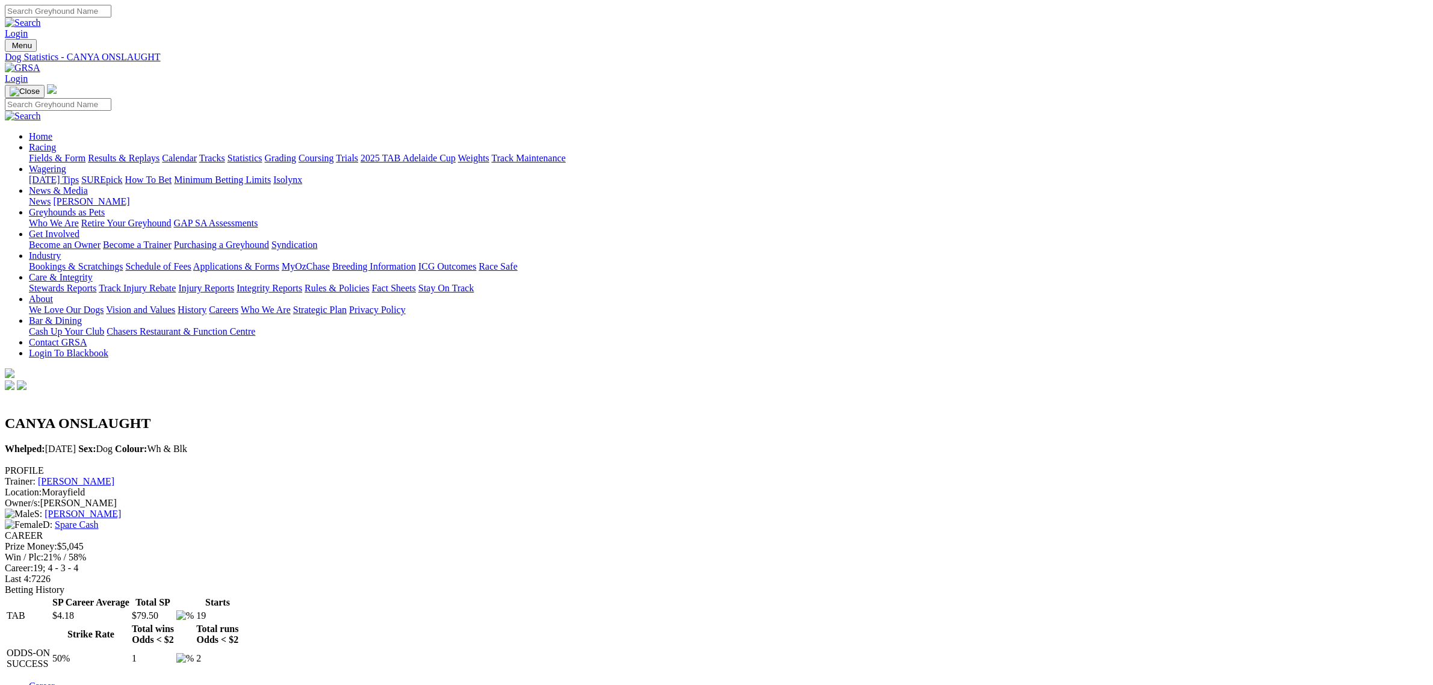
click at [40, 63] on link at bounding box center [23, 68] width 36 height 10
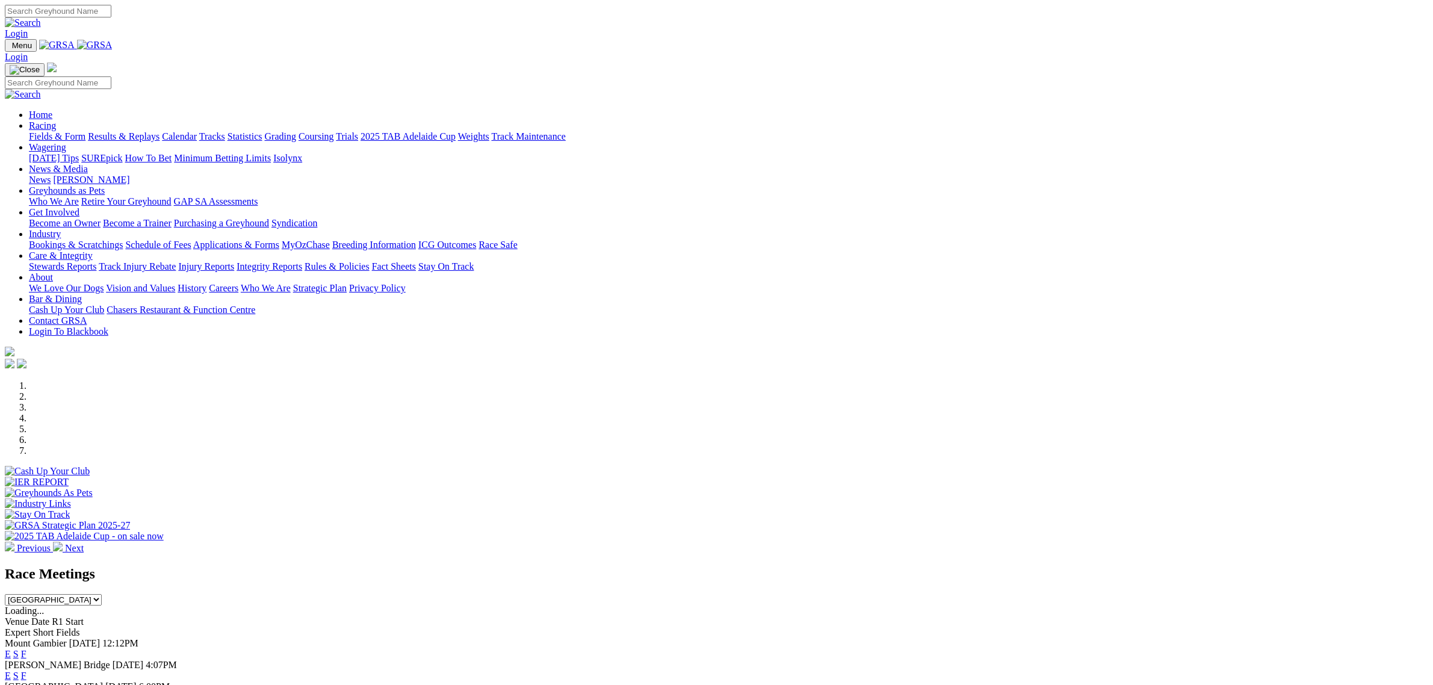
drag, startPoint x: 461, startPoint y: 46, endPoint x: 452, endPoint y: 52, distance: 10.9
click at [56, 120] on link "Racing" at bounding box center [42, 125] width 27 height 10
click at [85, 131] on link "Fields & Form" at bounding box center [57, 136] width 57 height 10
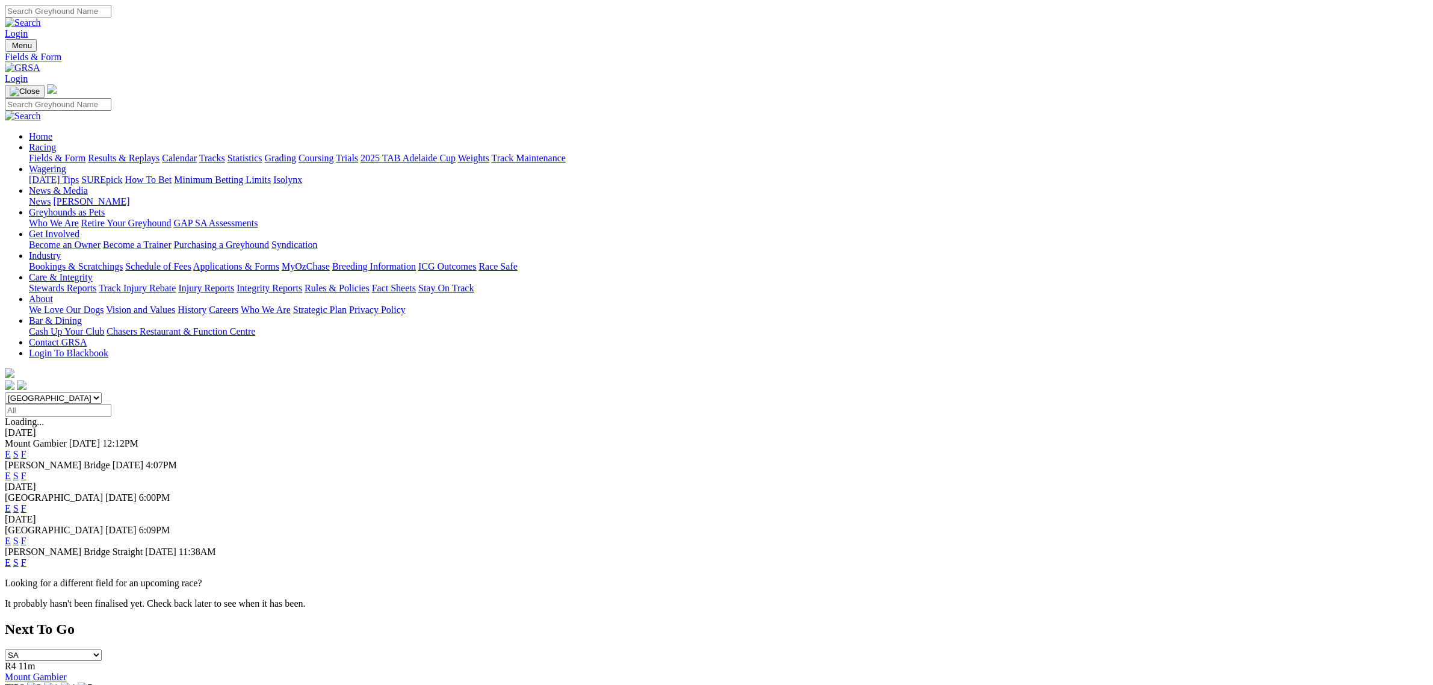
click at [102, 393] on select "[GEOGRAPHIC_DATA] [GEOGRAPHIC_DATA] [GEOGRAPHIC_DATA] [GEOGRAPHIC_DATA] [GEOGRA…" at bounding box center [53, 398] width 97 height 11
select select "QLD"
click at [102, 393] on select "[GEOGRAPHIC_DATA] [GEOGRAPHIC_DATA] [GEOGRAPHIC_DATA] [GEOGRAPHIC_DATA] [GEOGRA…" at bounding box center [53, 398] width 97 height 11
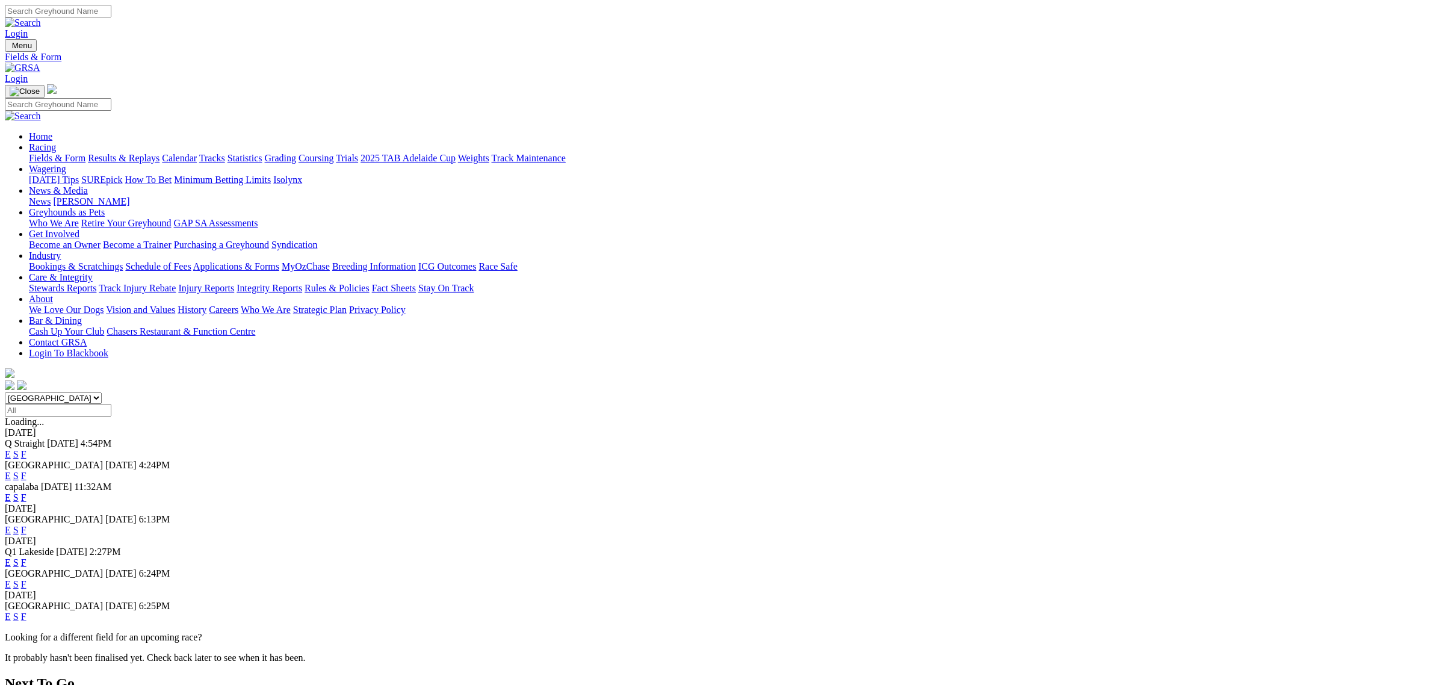
click at [102, 393] on select "[GEOGRAPHIC_DATA] [GEOGRAPHIC_DATA] [GEOGRAPHIC_DATA] [GEOGRAPHIC_DATA] [GEOGRA…" at bounding box center [53, 398] width 97 height 11
click at [11, 492] on link "E" at bounding box center [8, 497] width 6 height 10
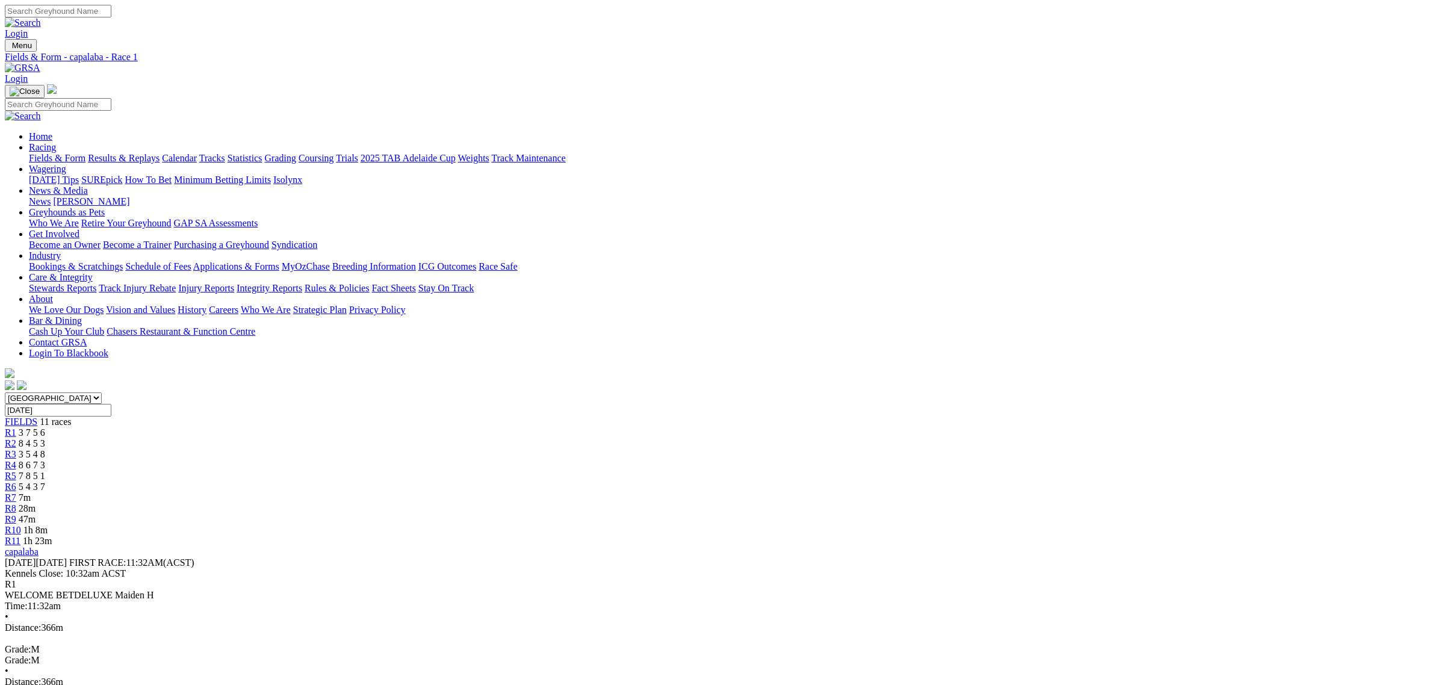
click at [31, 492] on span "7m" at bounding box center [25, 497] width 12 height 10
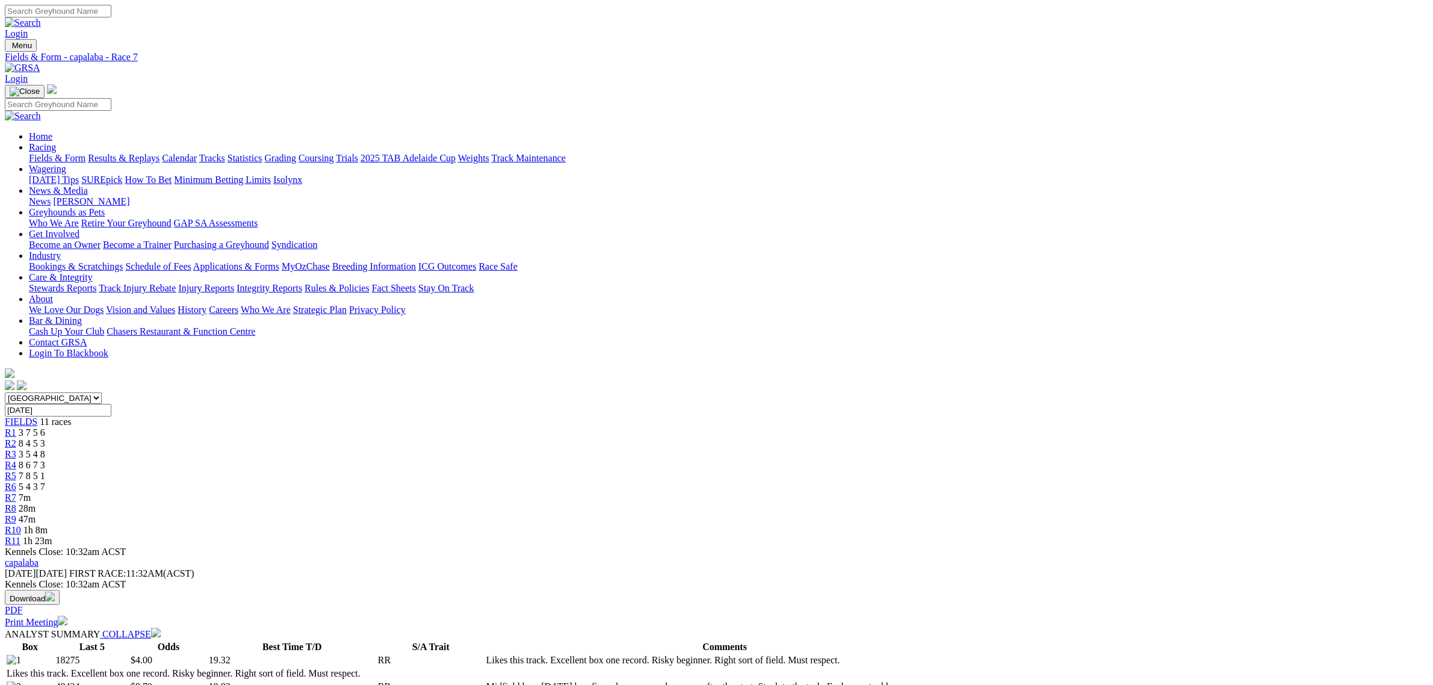
click at [467, 427] on div "R1 3 7 5 6" at bounding box center [717, 432] width 1424 height 11
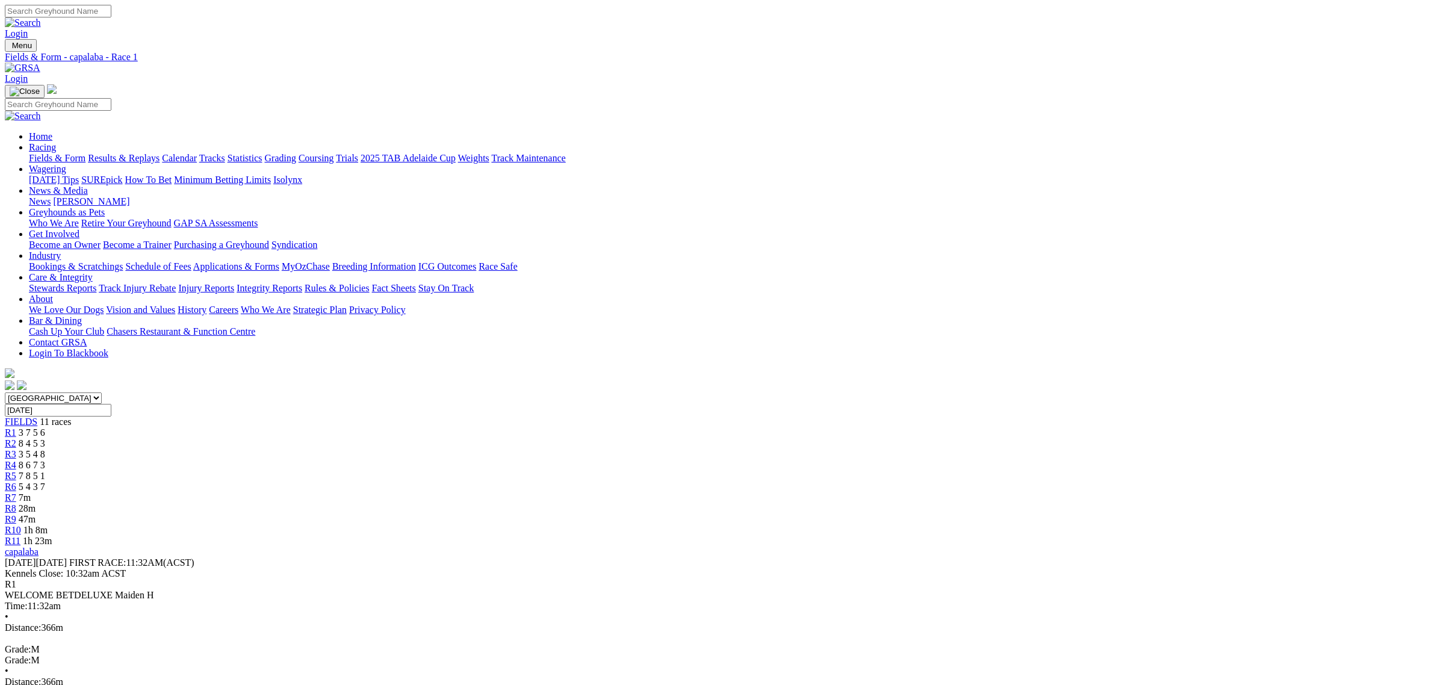
click at [16, 438] on link "R2" at bounding box center [10, 443] width 11 height 10
click at [45, 449] on span "3 5 4 8" at bounding box center [32, 454] width 26 height 10
click at [45, 427] on span "3 7 5 6" at bounding box center [32, 432] width 26 height 10
drag, startPoint x: 808, startPoint y: 185, endPoint x: 802, endPoint y: 188, distance: 6.7
click at [16, 492] on link "R7" at bounding box center [10, 497] width 11 height 10
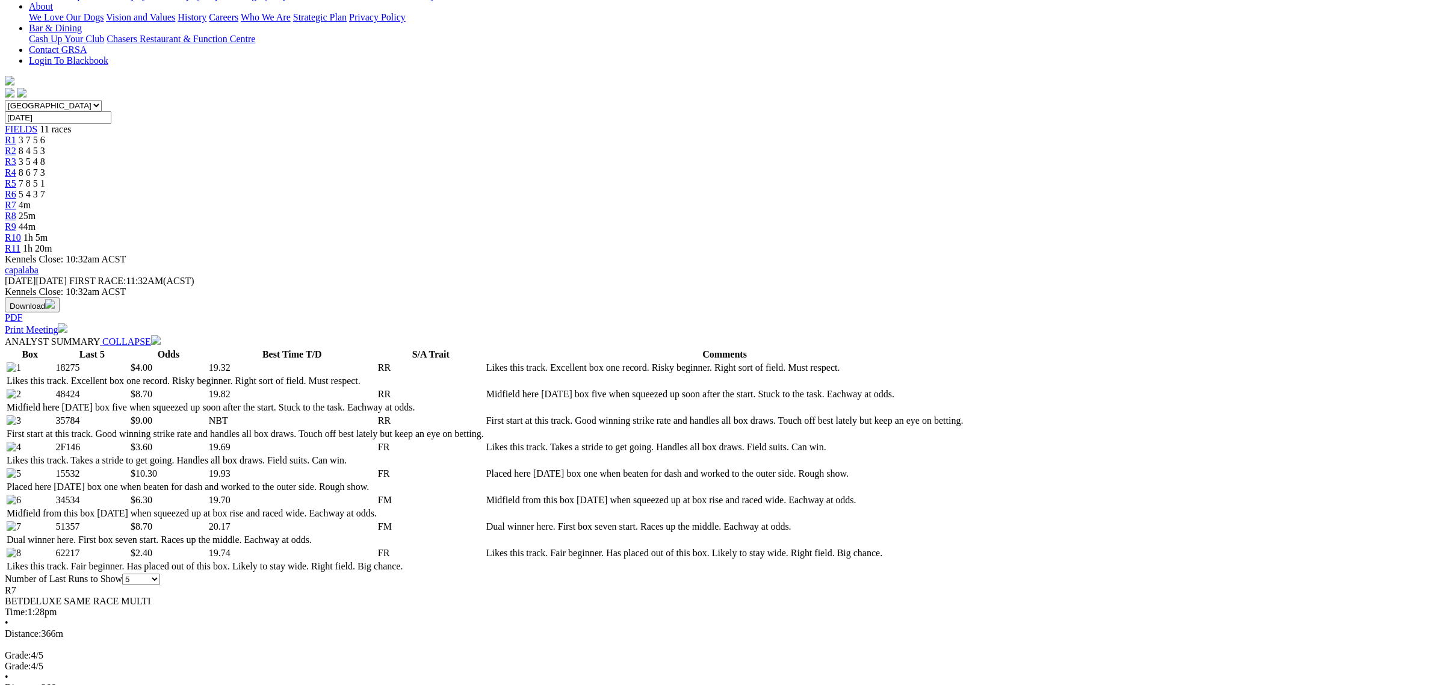
scroll to position [452, 0]
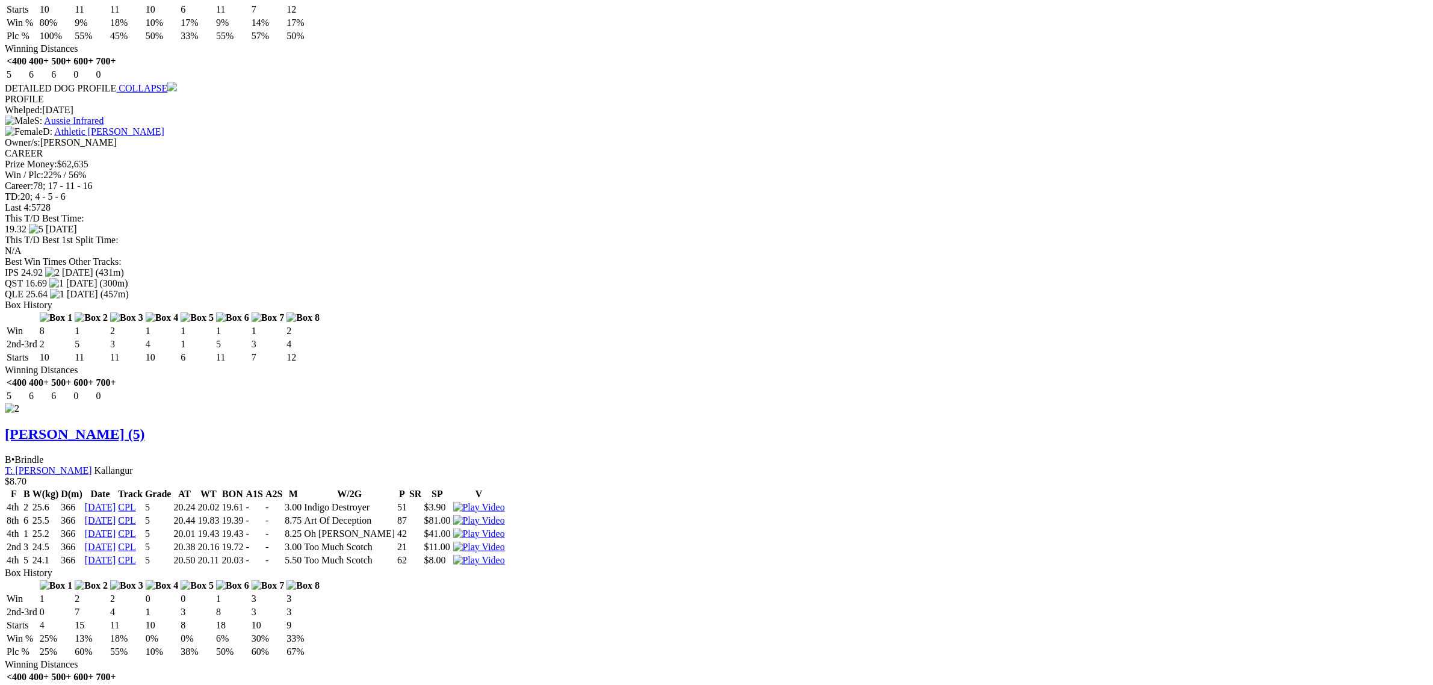
scroll to position [1580, 0]
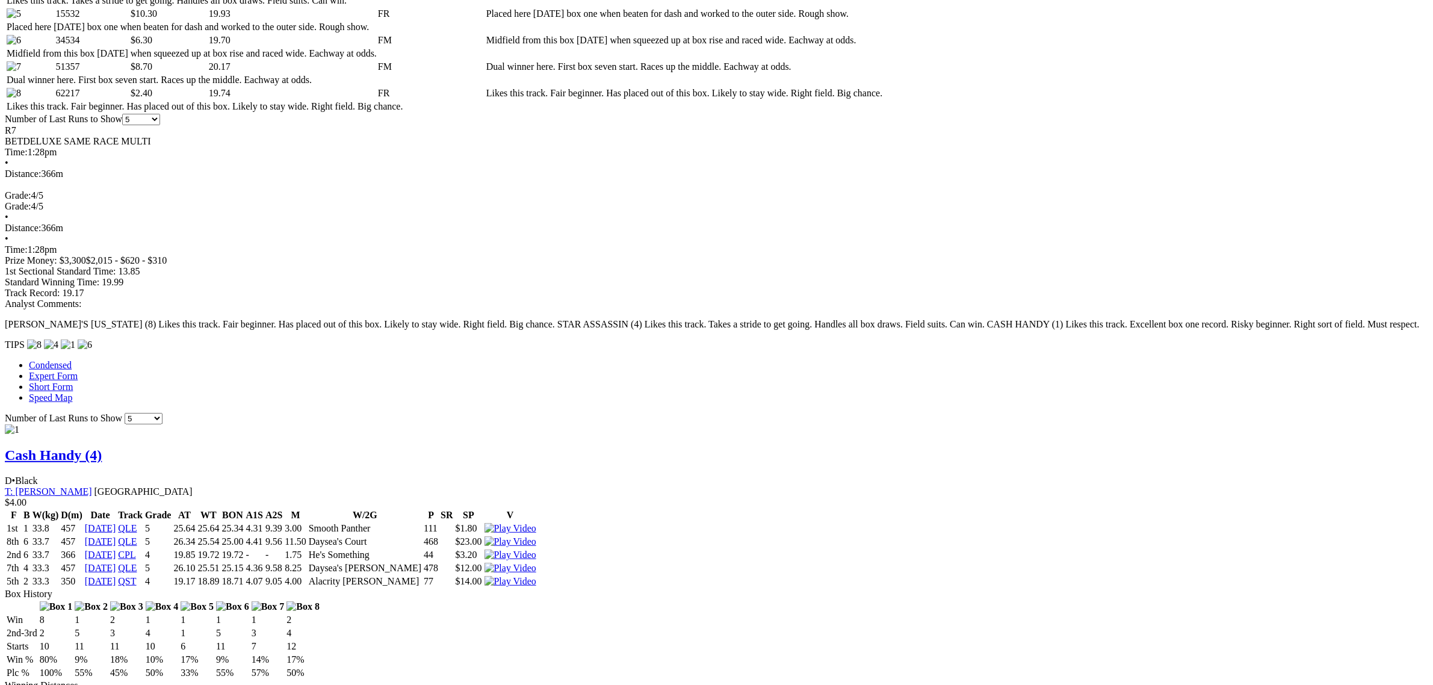
scroll to position [602, 0]
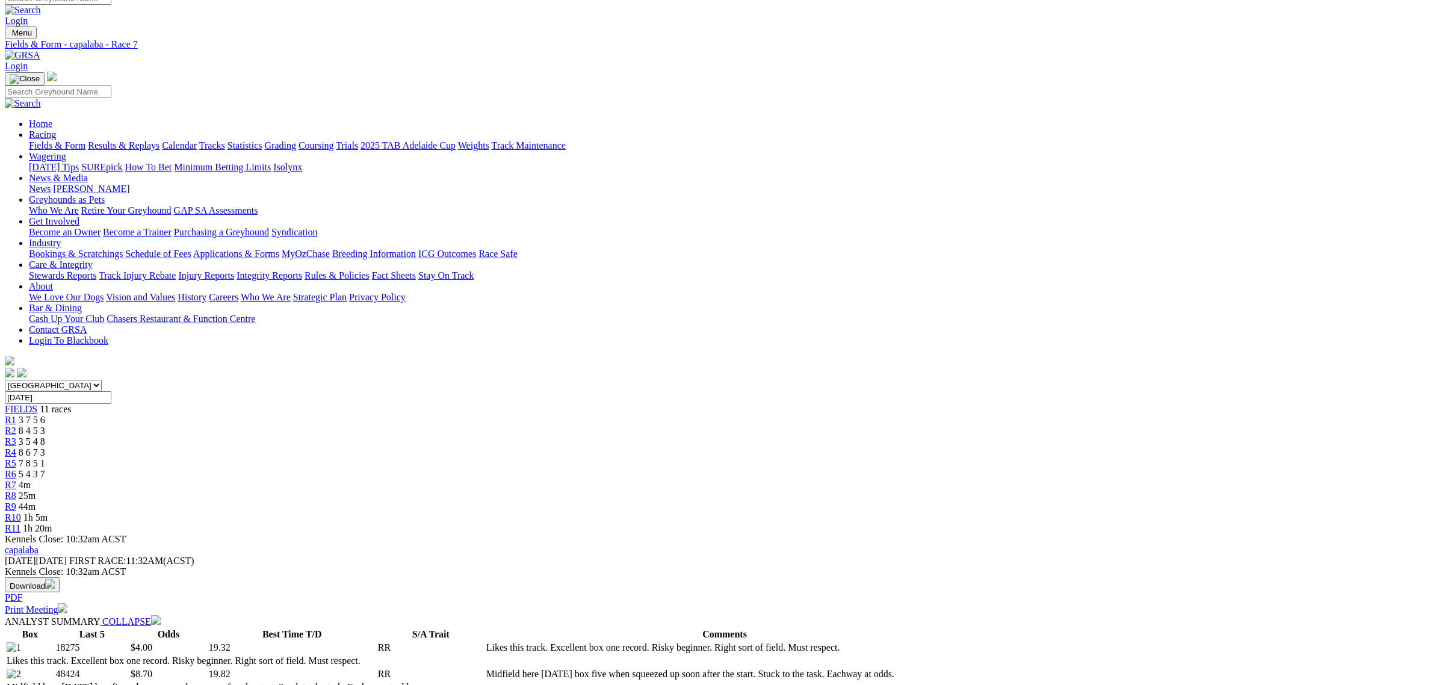
scroll to position [0, 0]
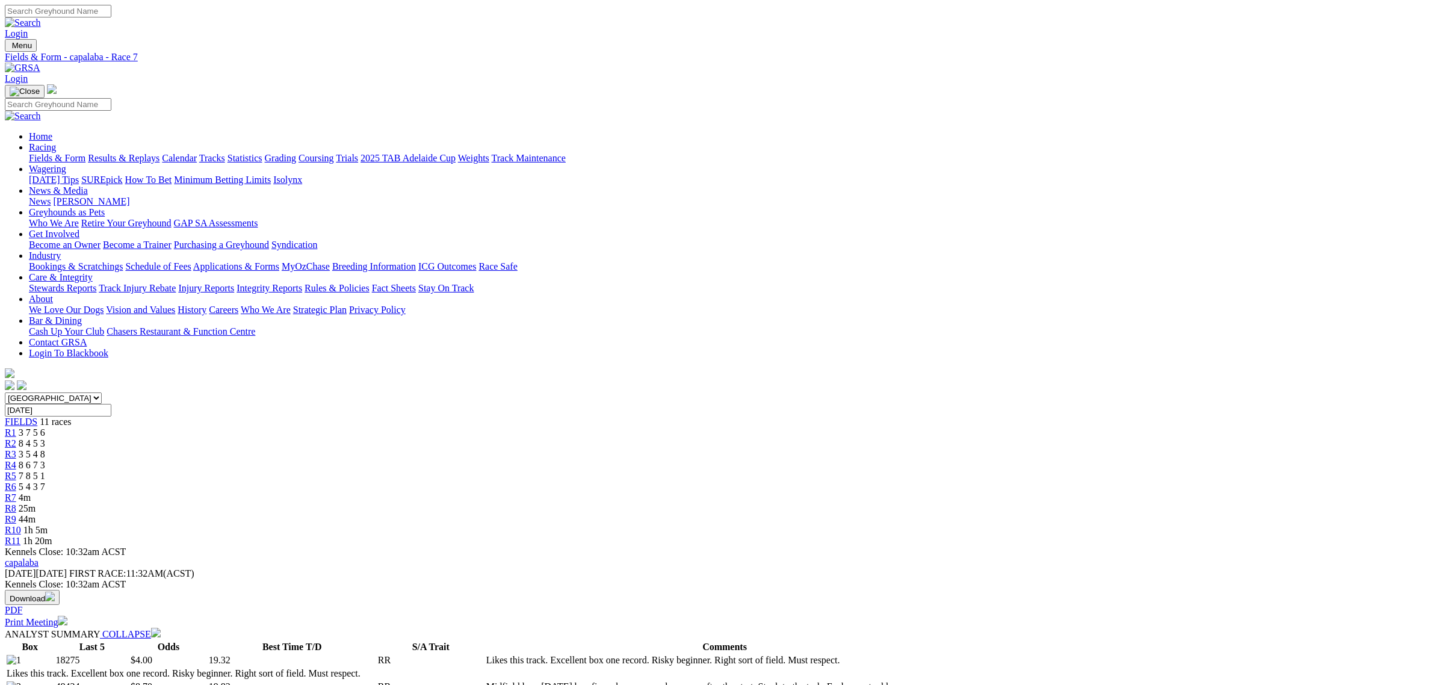
click at [36, 514] on span "44m" at bounding box center [27, 519] width 17 height 10
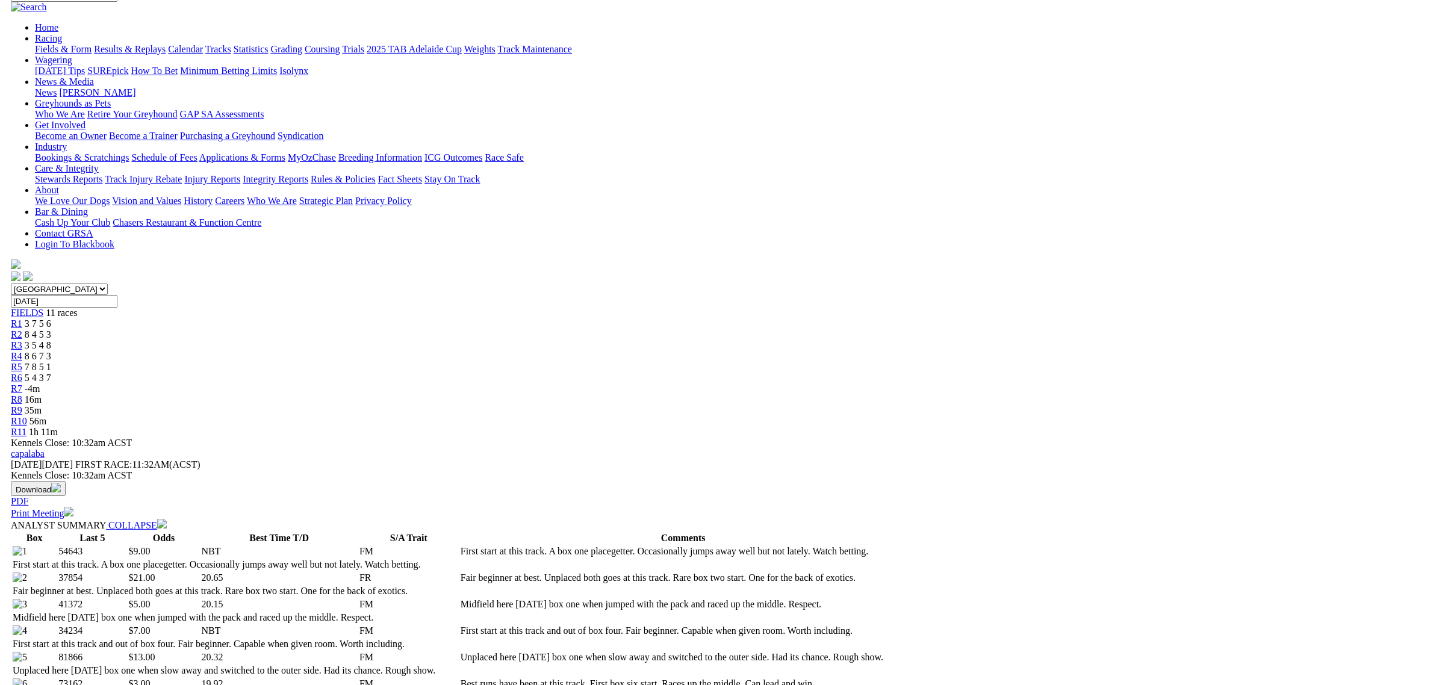
scroll to position [301, 0]
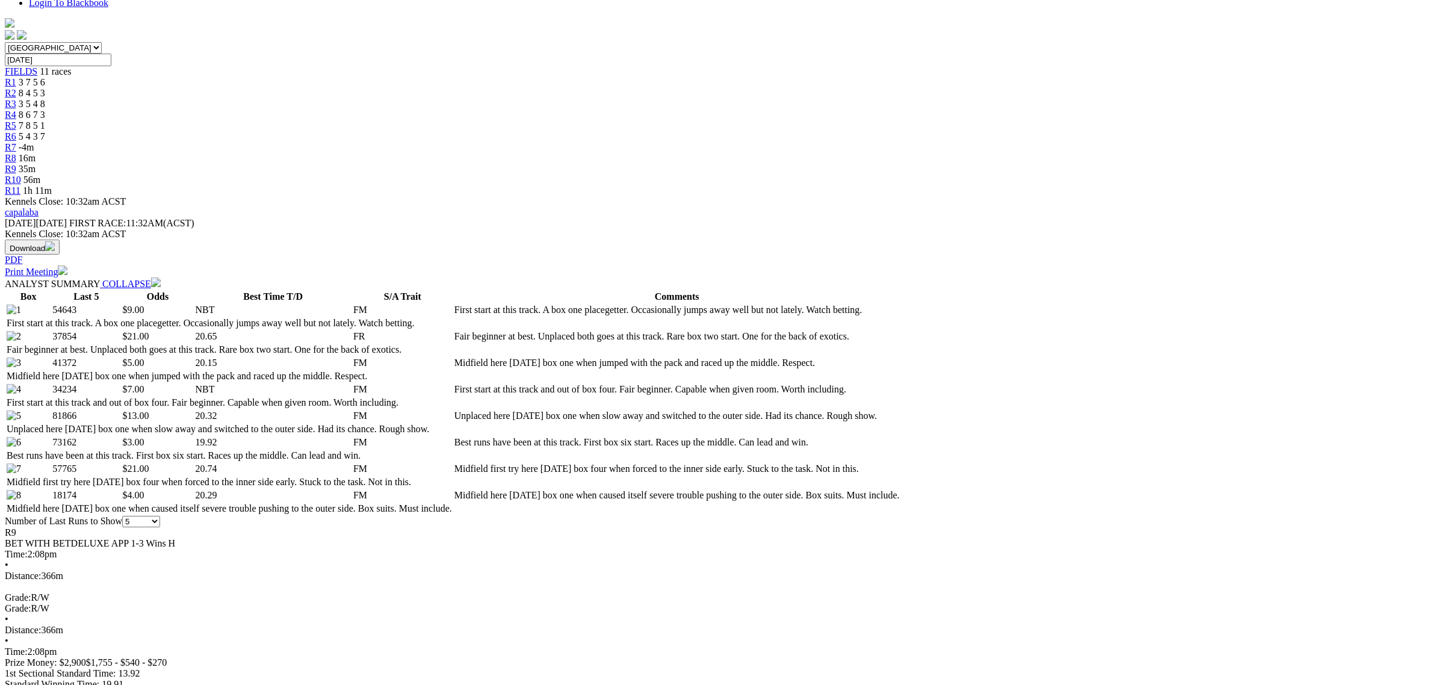
scroll to position [376, 0]
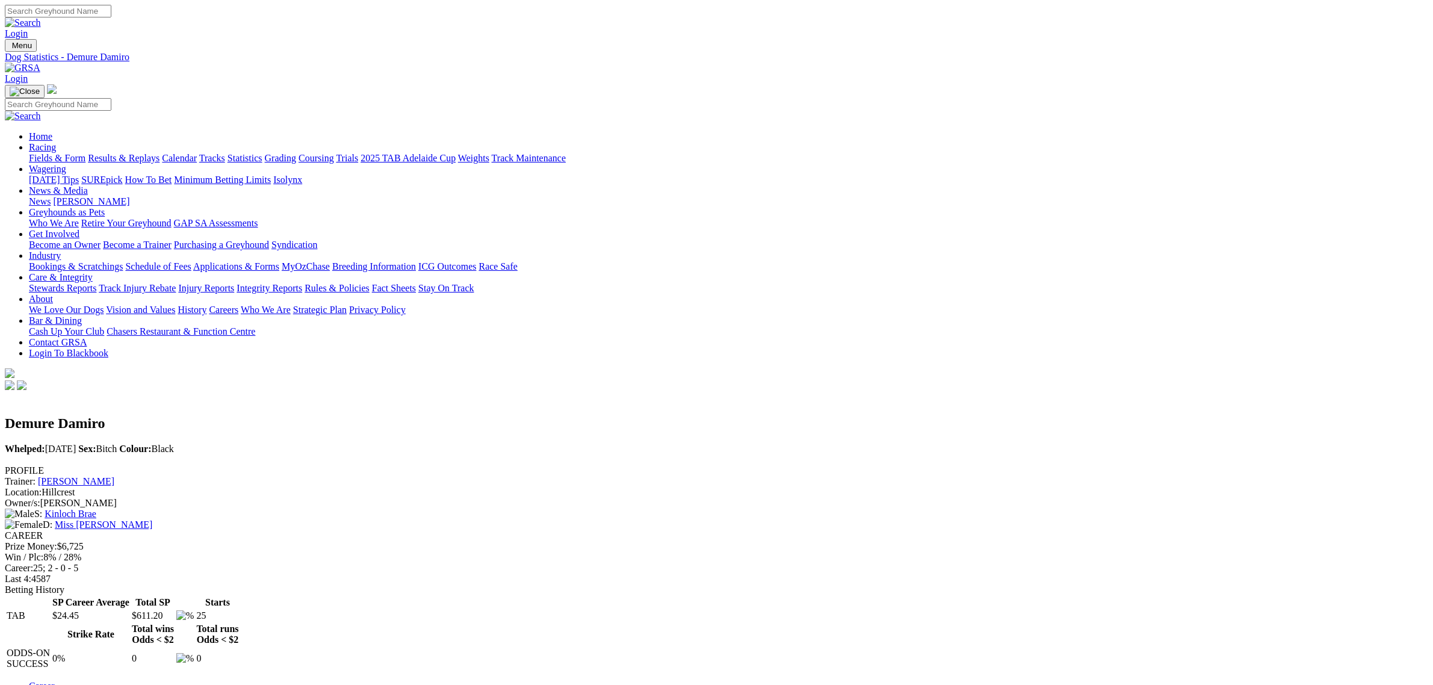
scroll to position [449, 0]
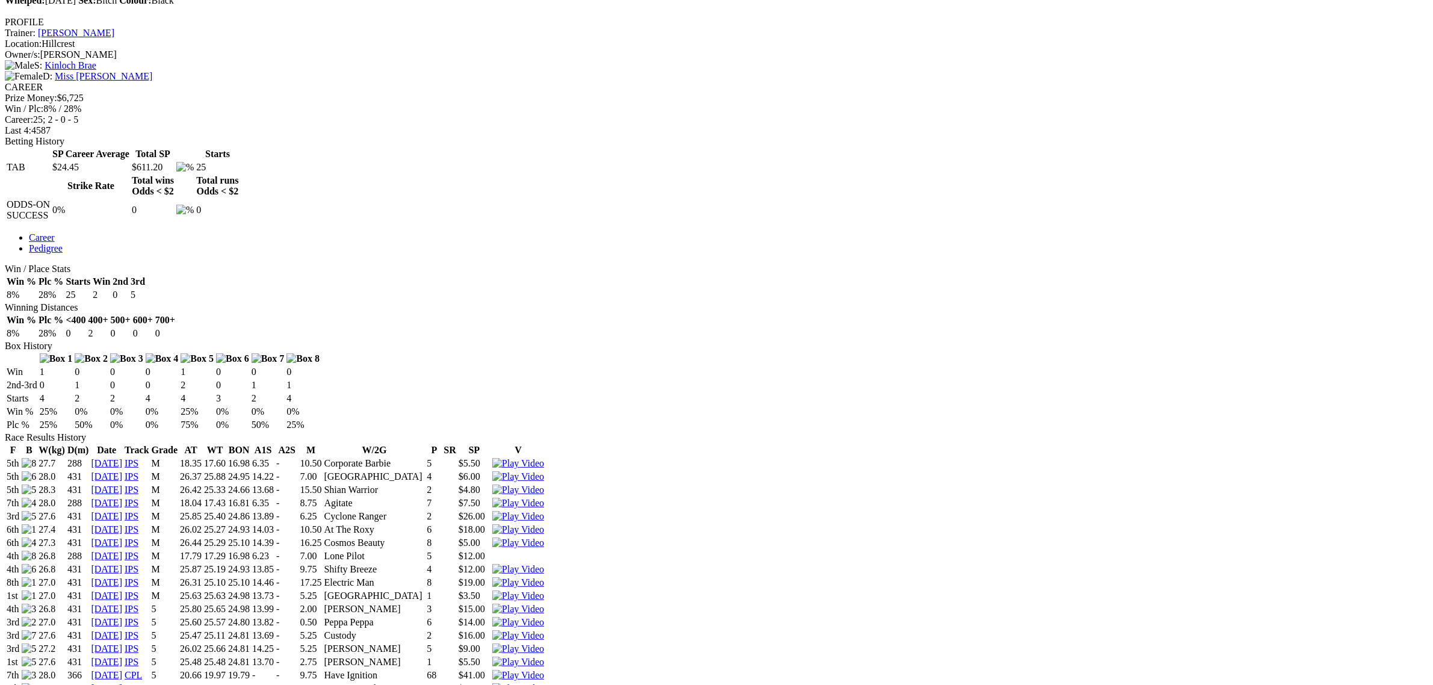
click at [544, 670] on img at bounding box center [518, 675] width 52 height 11
click at [544, 683] on img at bounding box center [518, 688] width 52 height 11
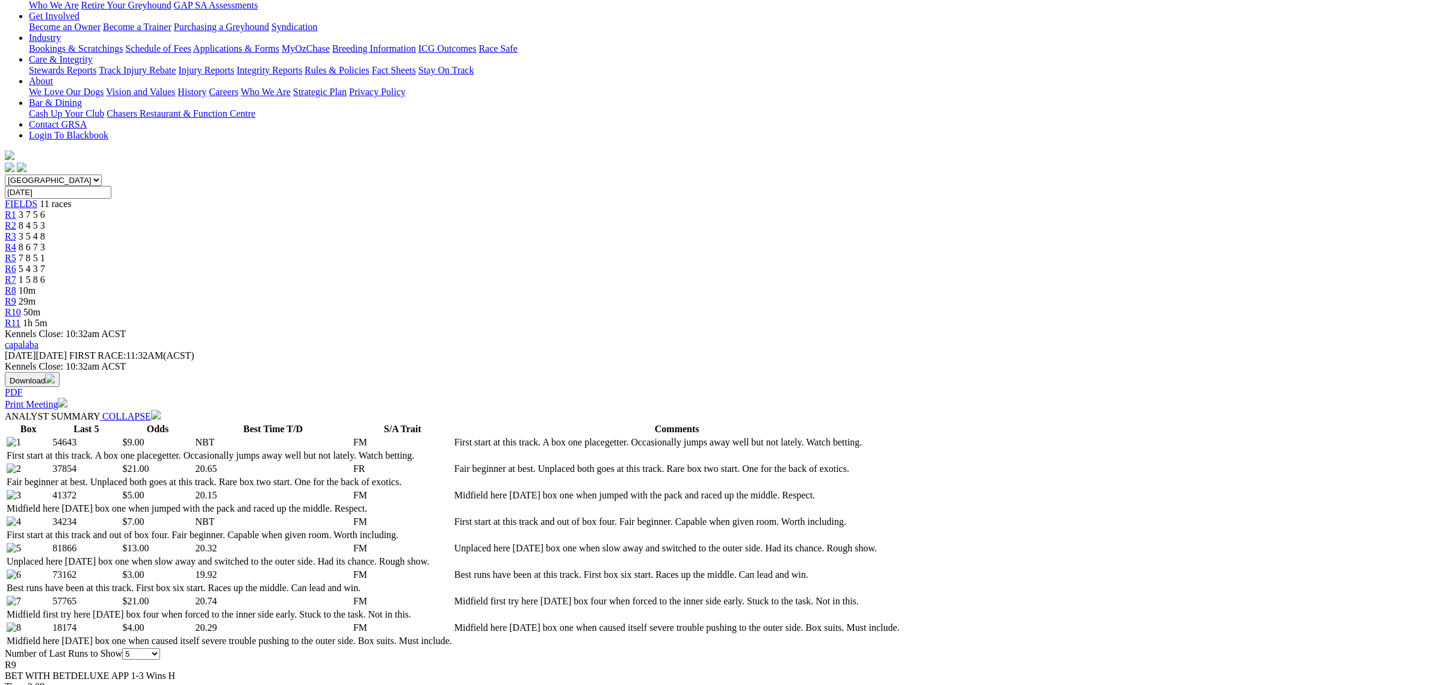
scroll to position [527, 0]
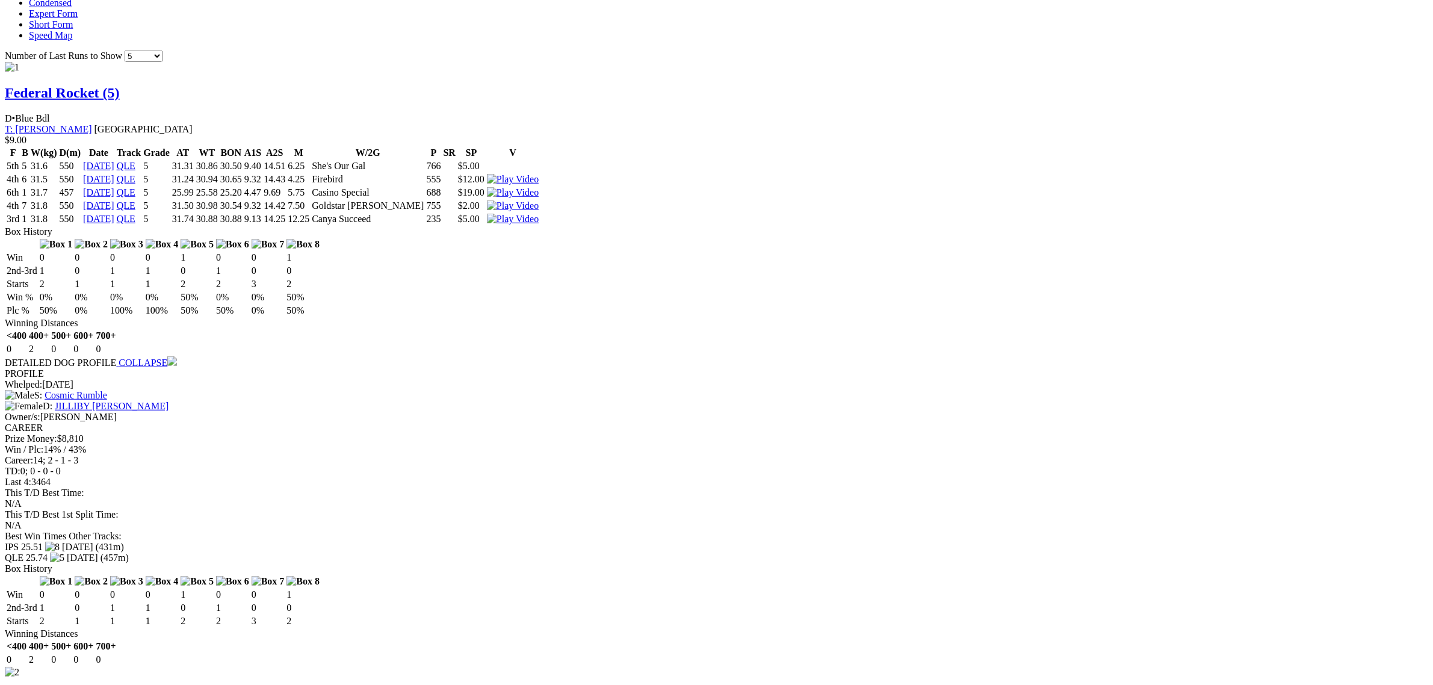
scroll to position [1129, 0]
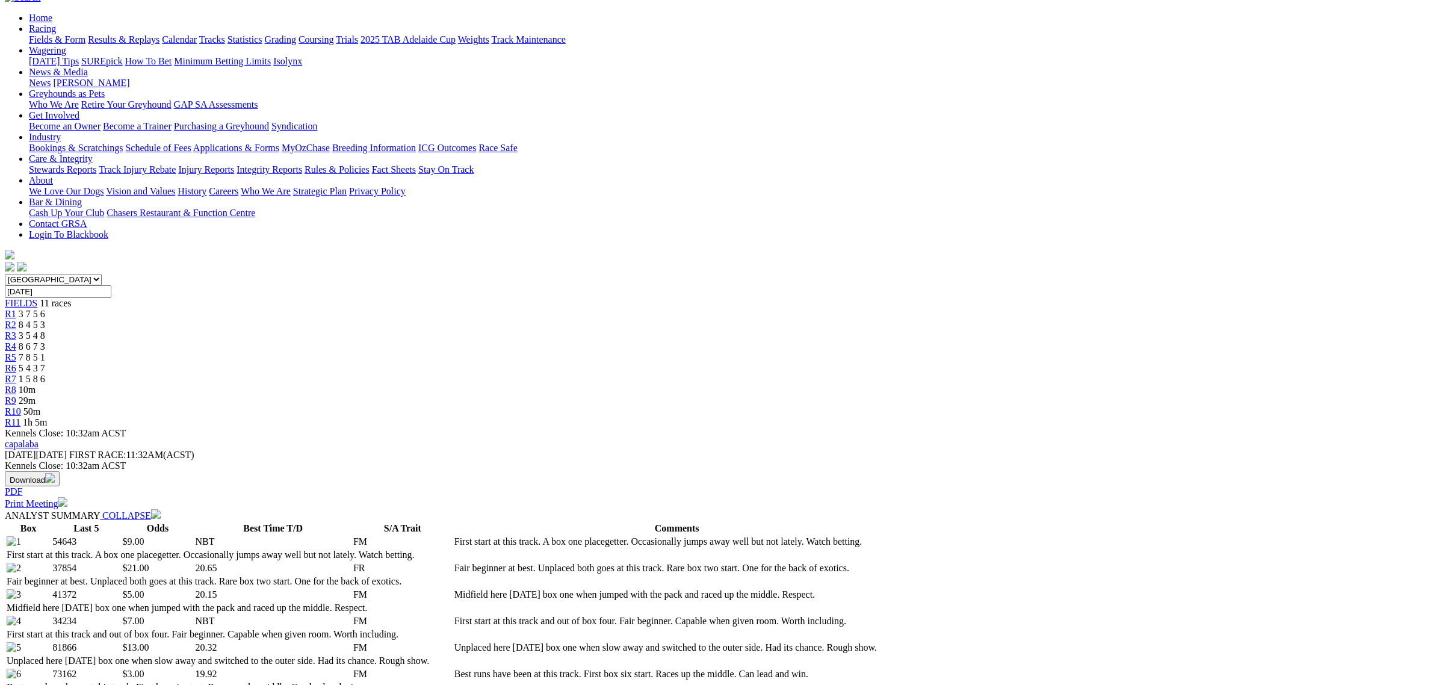
scroll to position [0, 0]
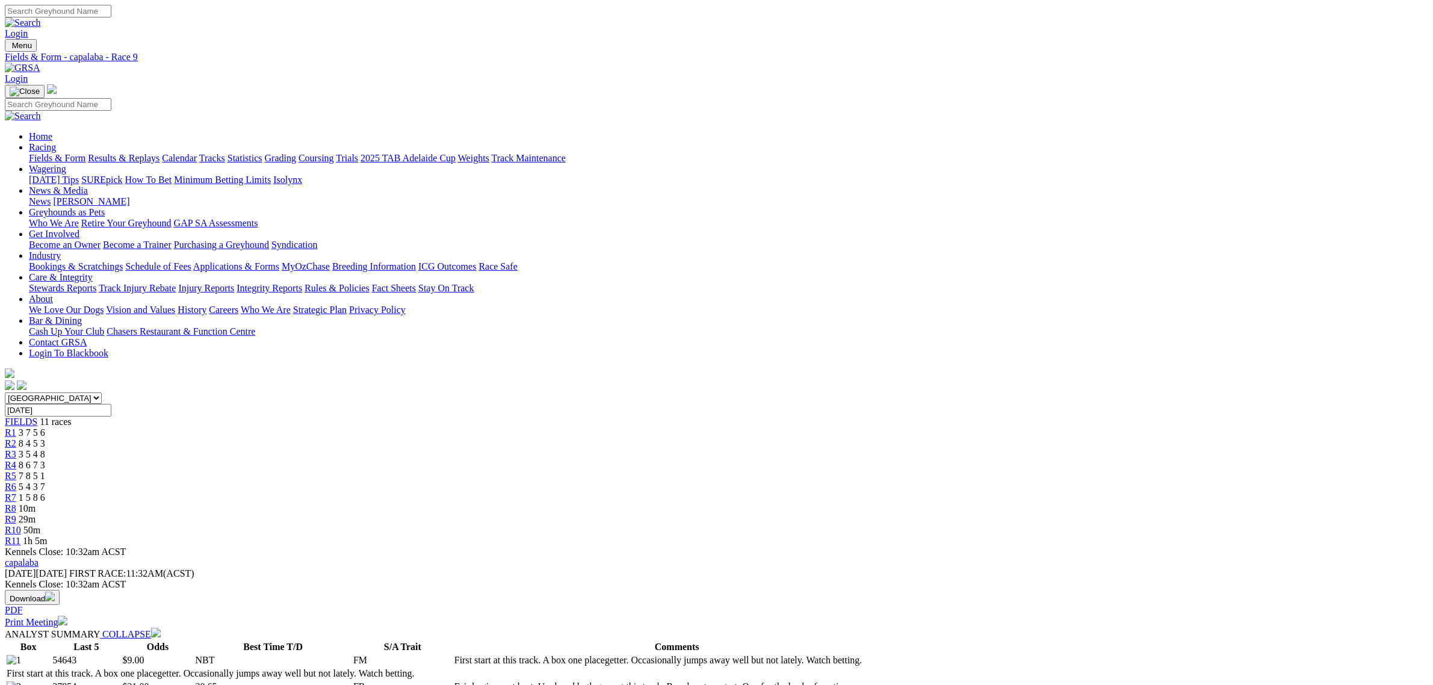
click at [21, 525] on span "R10" at bounding box center [13, 530] width 16 height 10
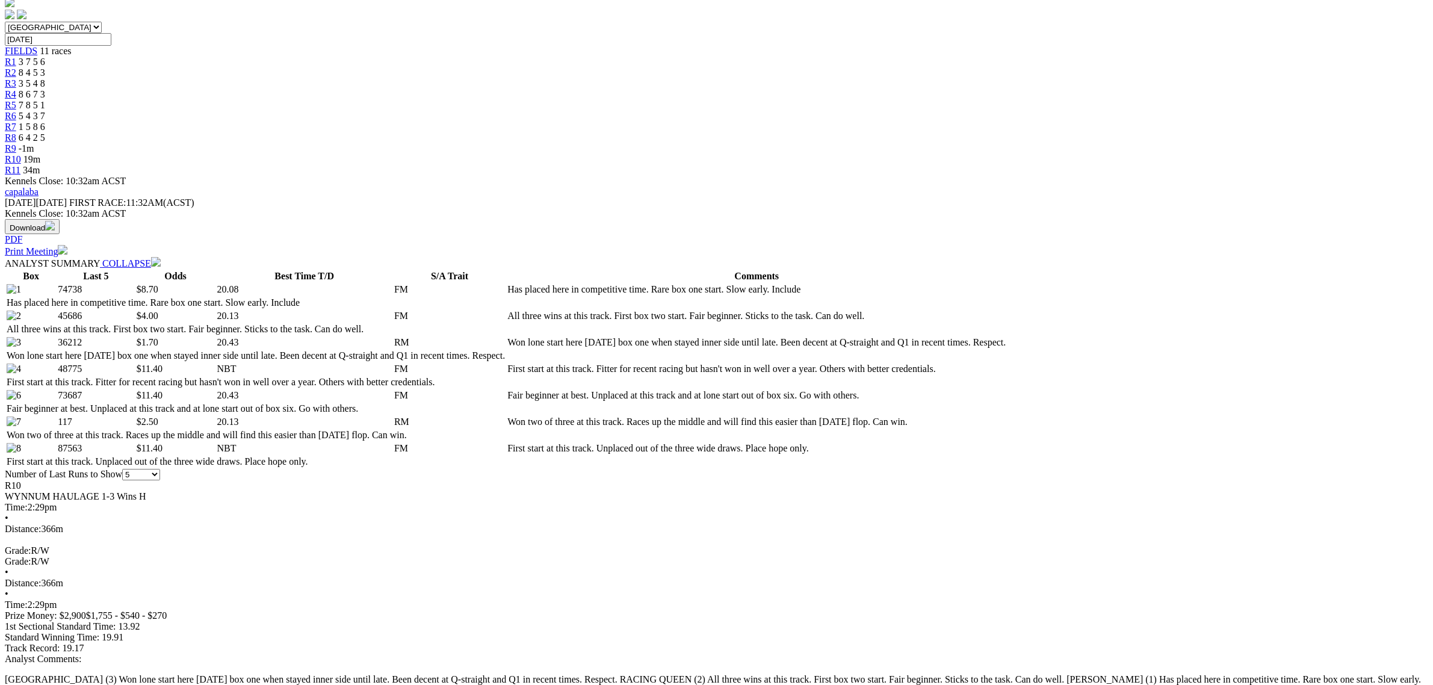
scroll to position [376, 0]
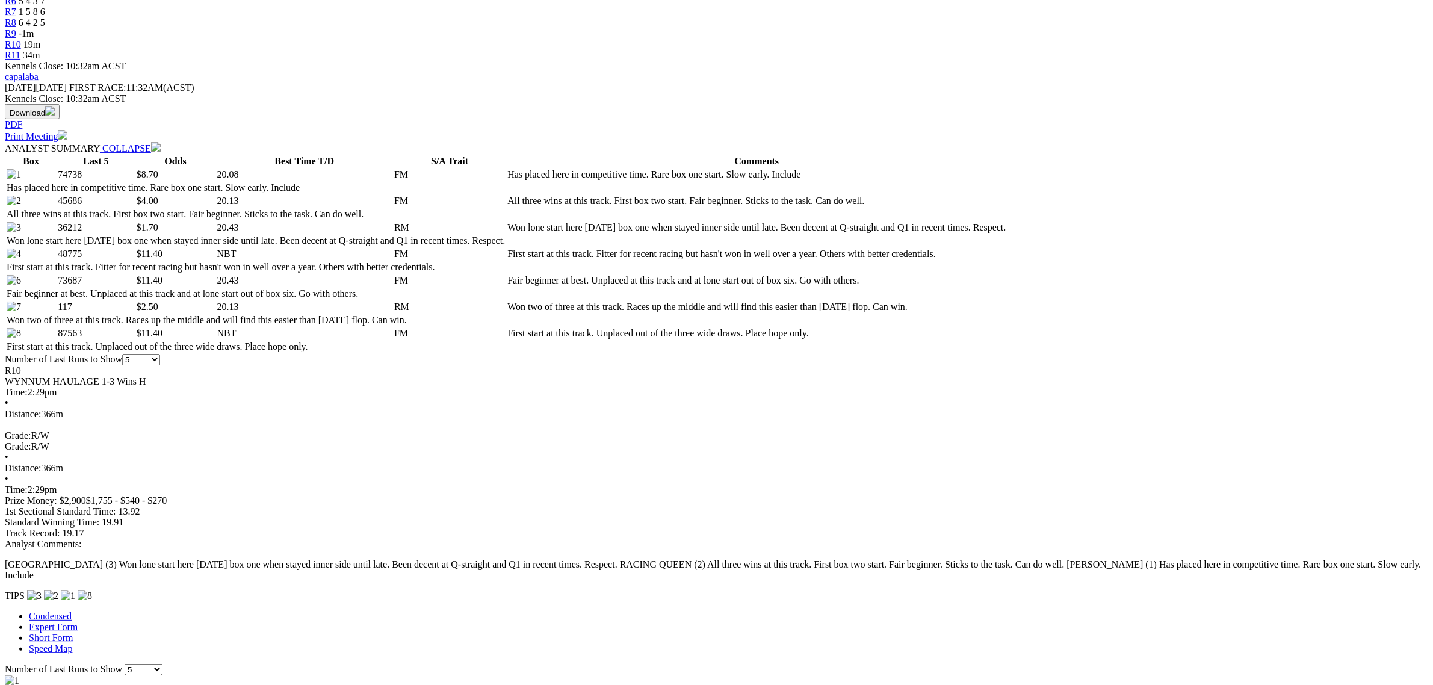
scroll to position [602, 0]
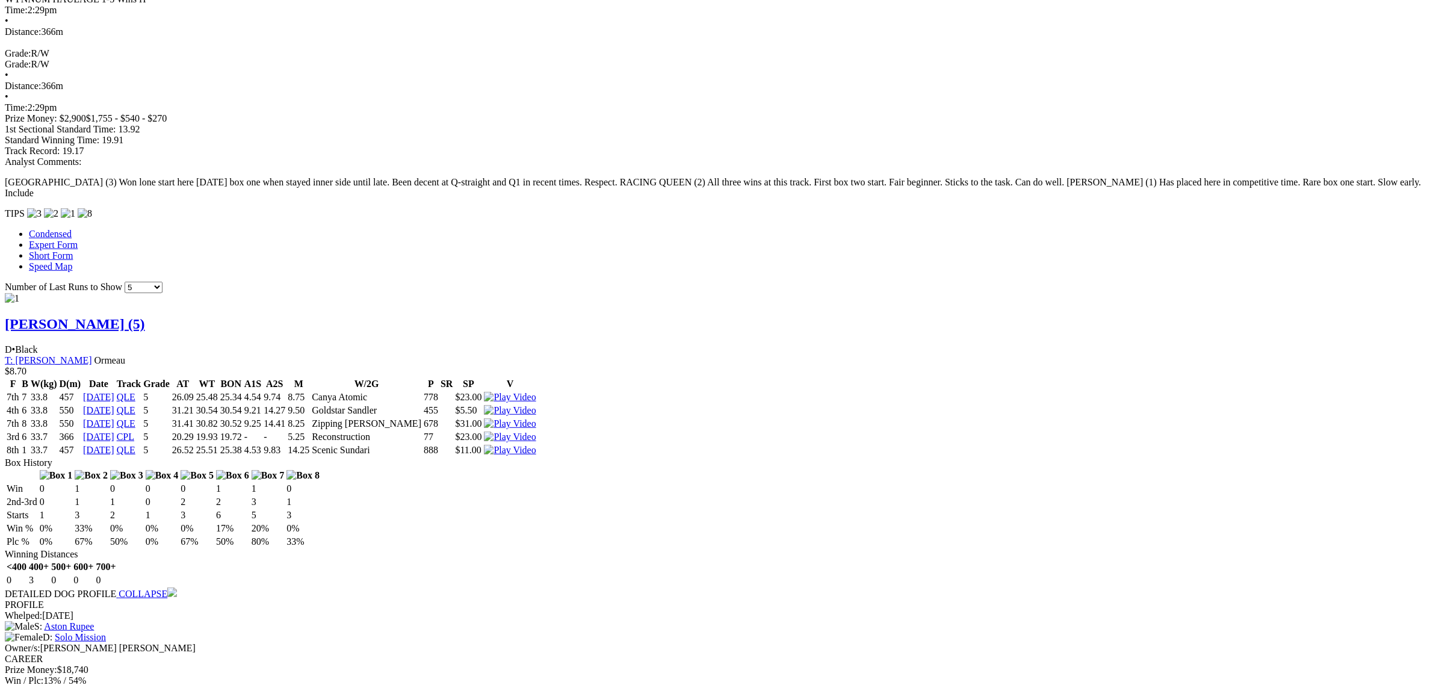
scroll to position [903, 0]
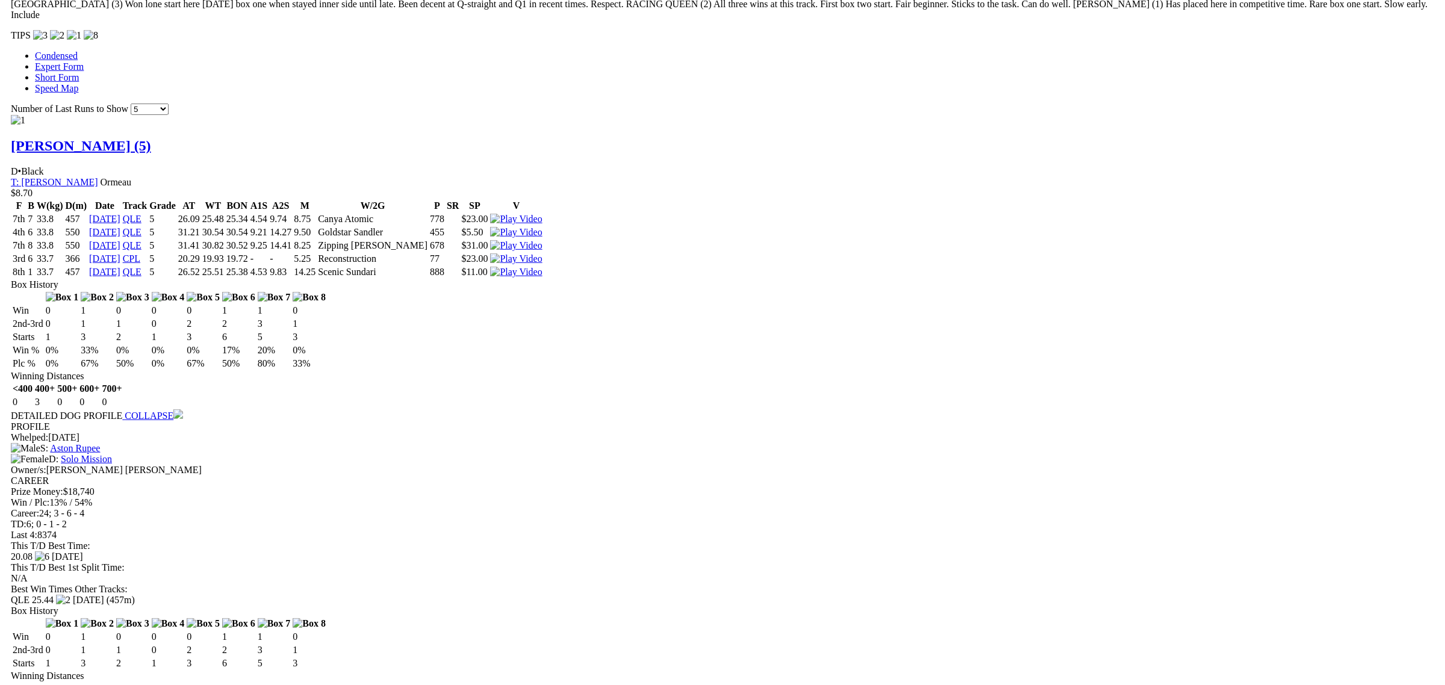
scroll to position [1054, 0]
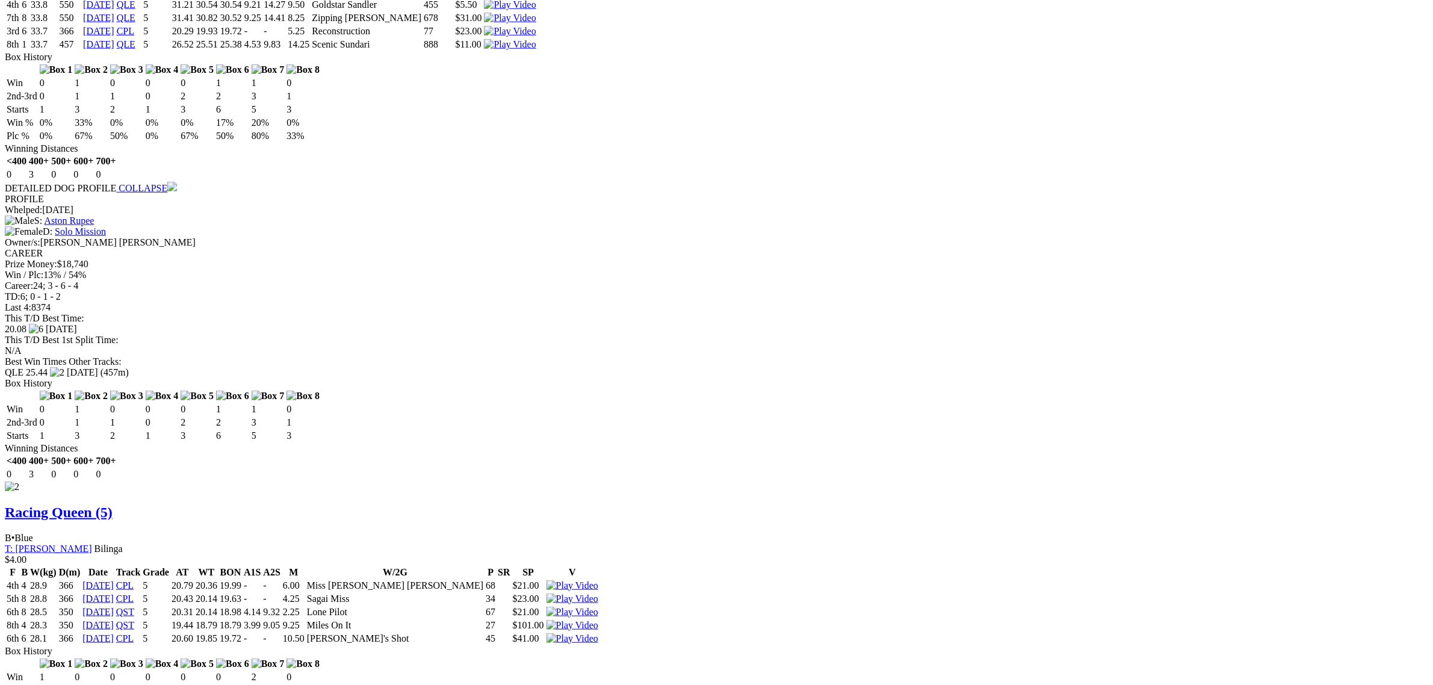
scroll to position [1505, 0]
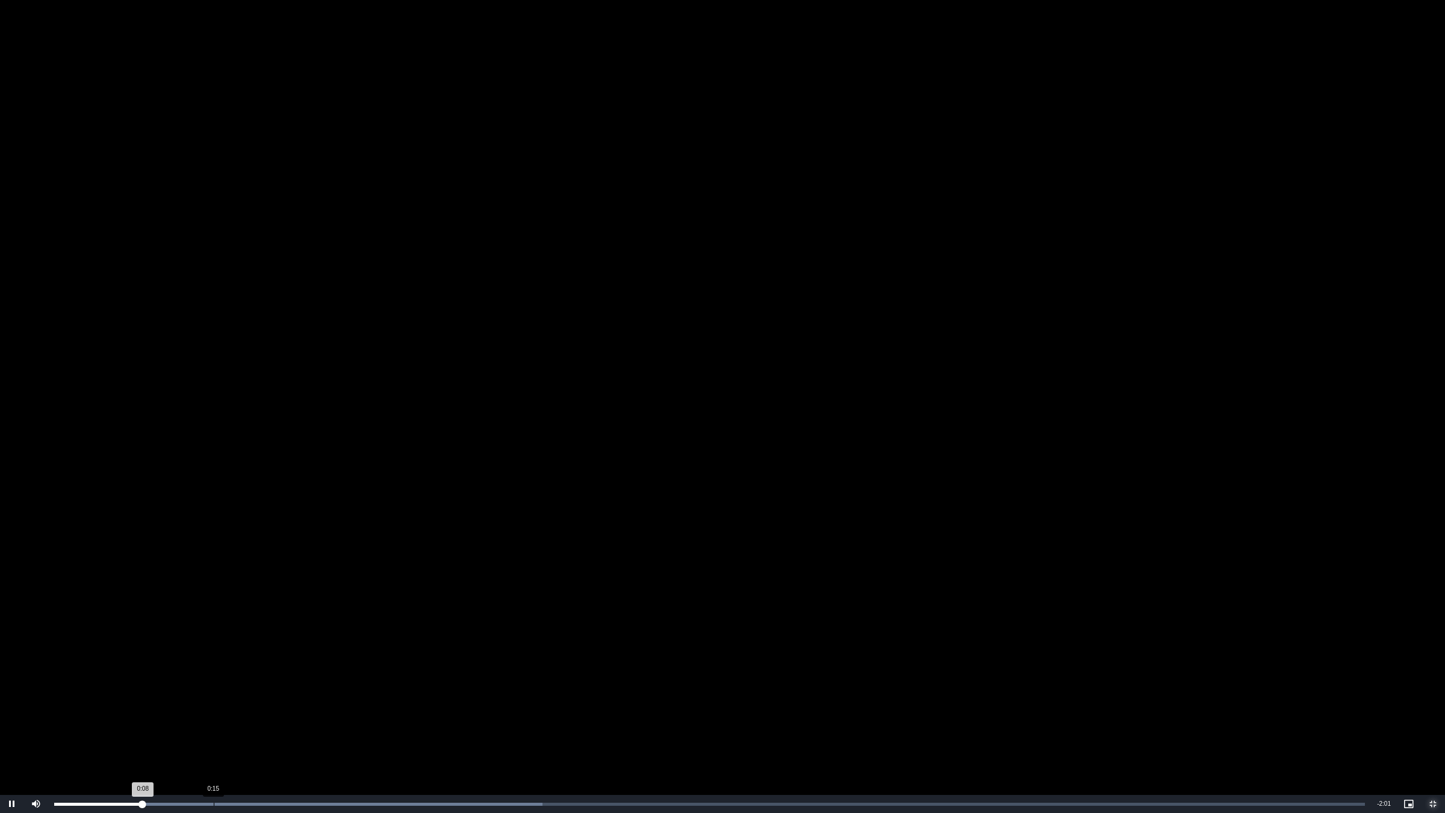
click at [214, 685] on div "Loaded : 37.25% 0:15 0:08" at bounding box center [709, 804] width 1323 height 18
click at [199, 685] on div "Loaded : 46.56% 0:14 0:17" at bounding box center [709, 804] width 1323 height 18
click at [203, 685] on div "0:14" at bounding box center [128, 804] width 149 height 3
click at [206, 685] on div "0:15" at bounding box center [130, 804] width 152 height 3
click at [1432, 685] on span "Video Player" at bounding box center [1433, 804] width 24 height 0
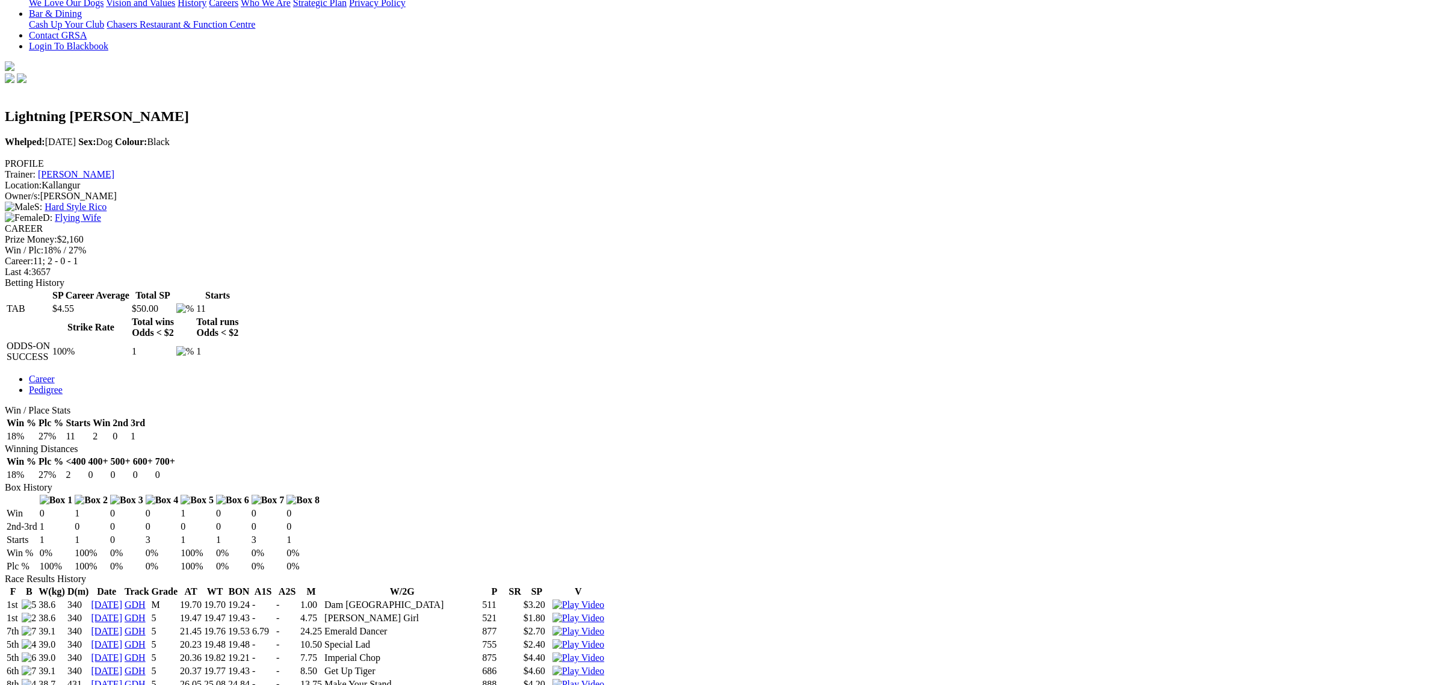
scroll to position [301, 0]
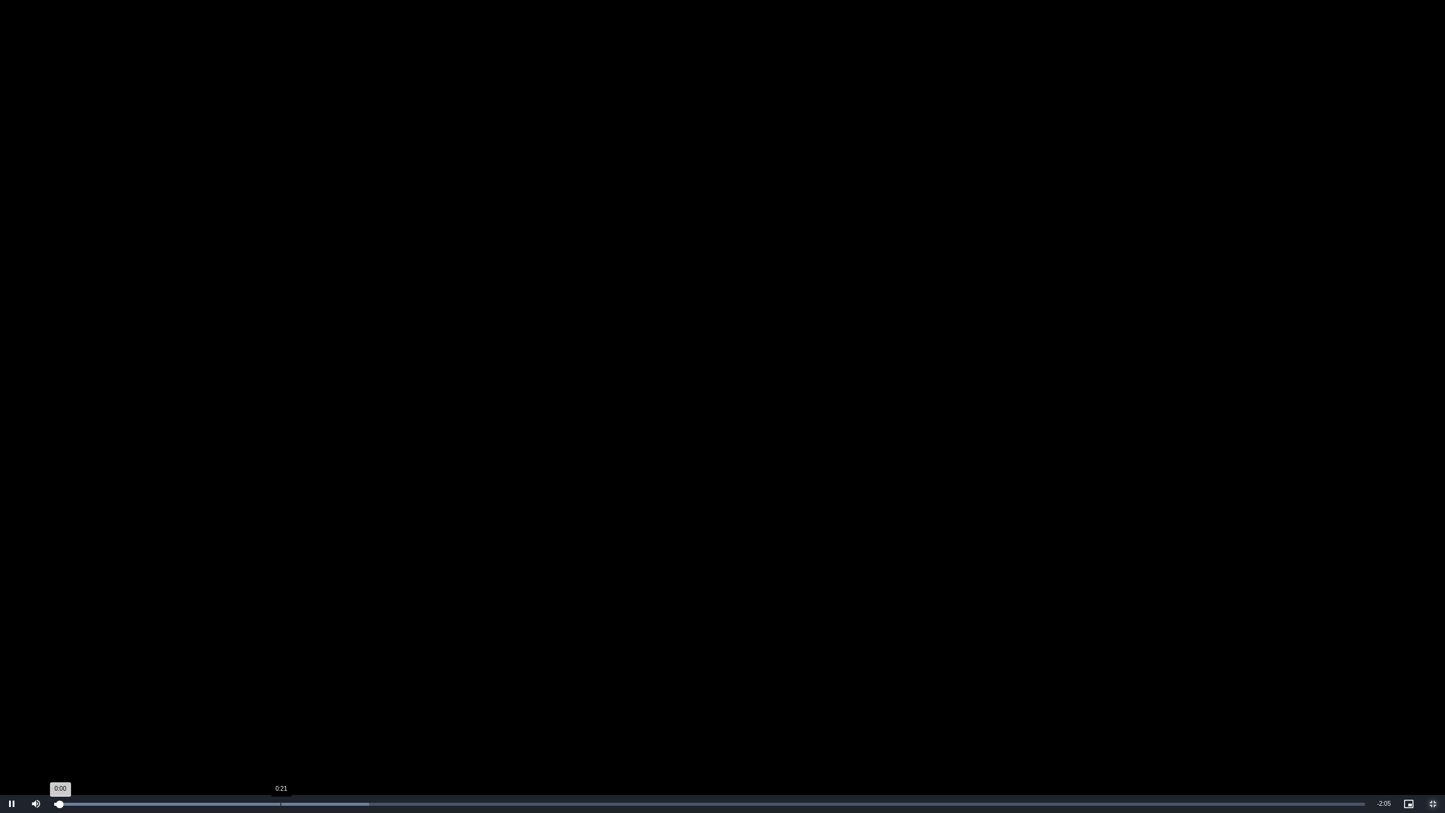
click at [281, 685] on div "Loaded : 24.02% 0:21 0:00" at bounding box center [709, 804] width 1311 height 3
click at [399, 685] on div "Loaded : 57.66% 0:32 0:27" at bounding box center [709, 804] width 1323 height 18
click at [447, 685] on div "Progress Bar" at bounding box center [495, 804] width 756 height 3
click at [482, 685] on div "Loaded : 67.27% 0:40 0:37" at bounding box center [709, 804] width 1323 height 18
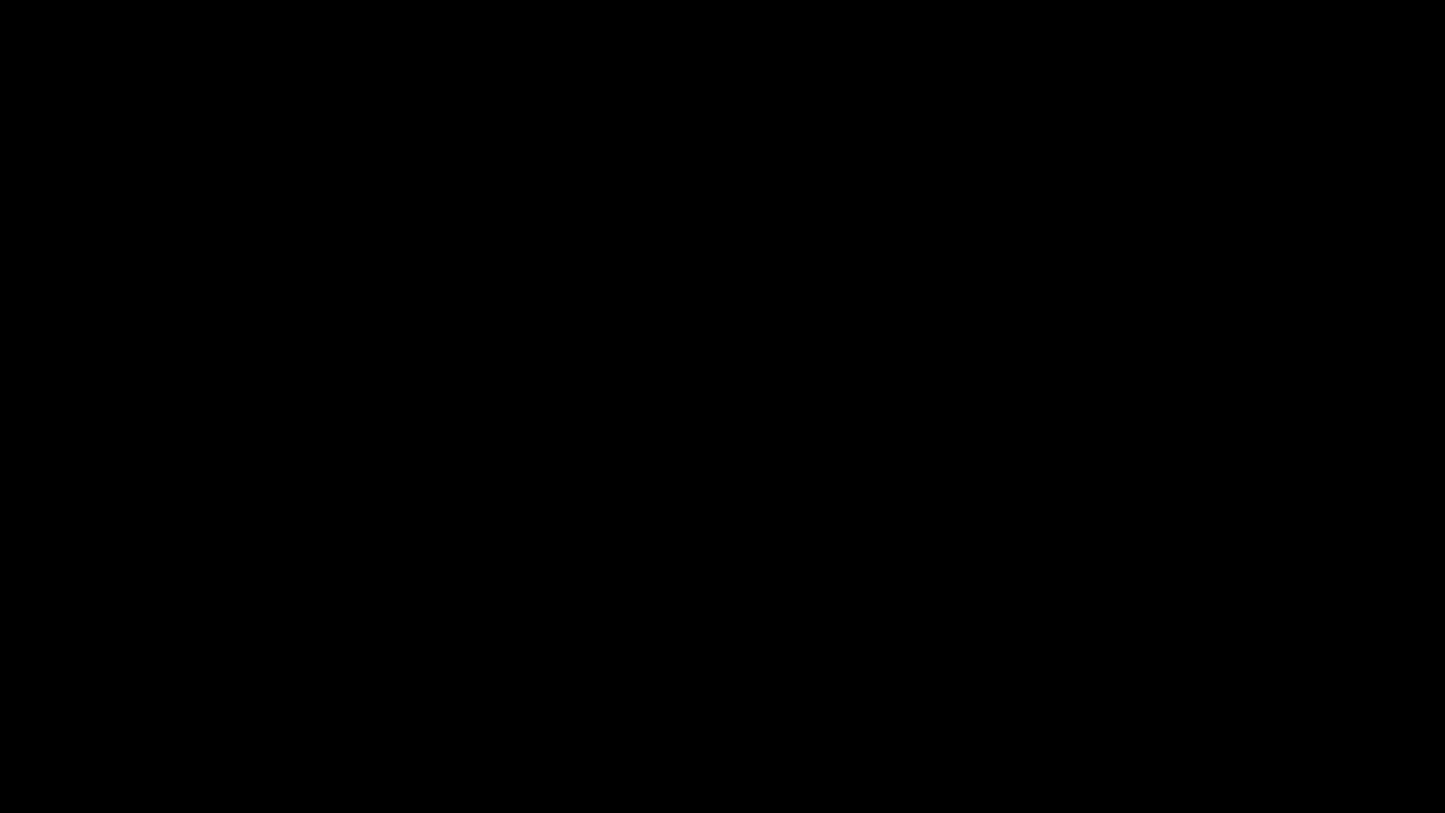
click at [828, 604] on video "To view this video please enable JavaScript, and consider upgrading to a web br…" at bounding box center [722, 406] width 1445 height 813
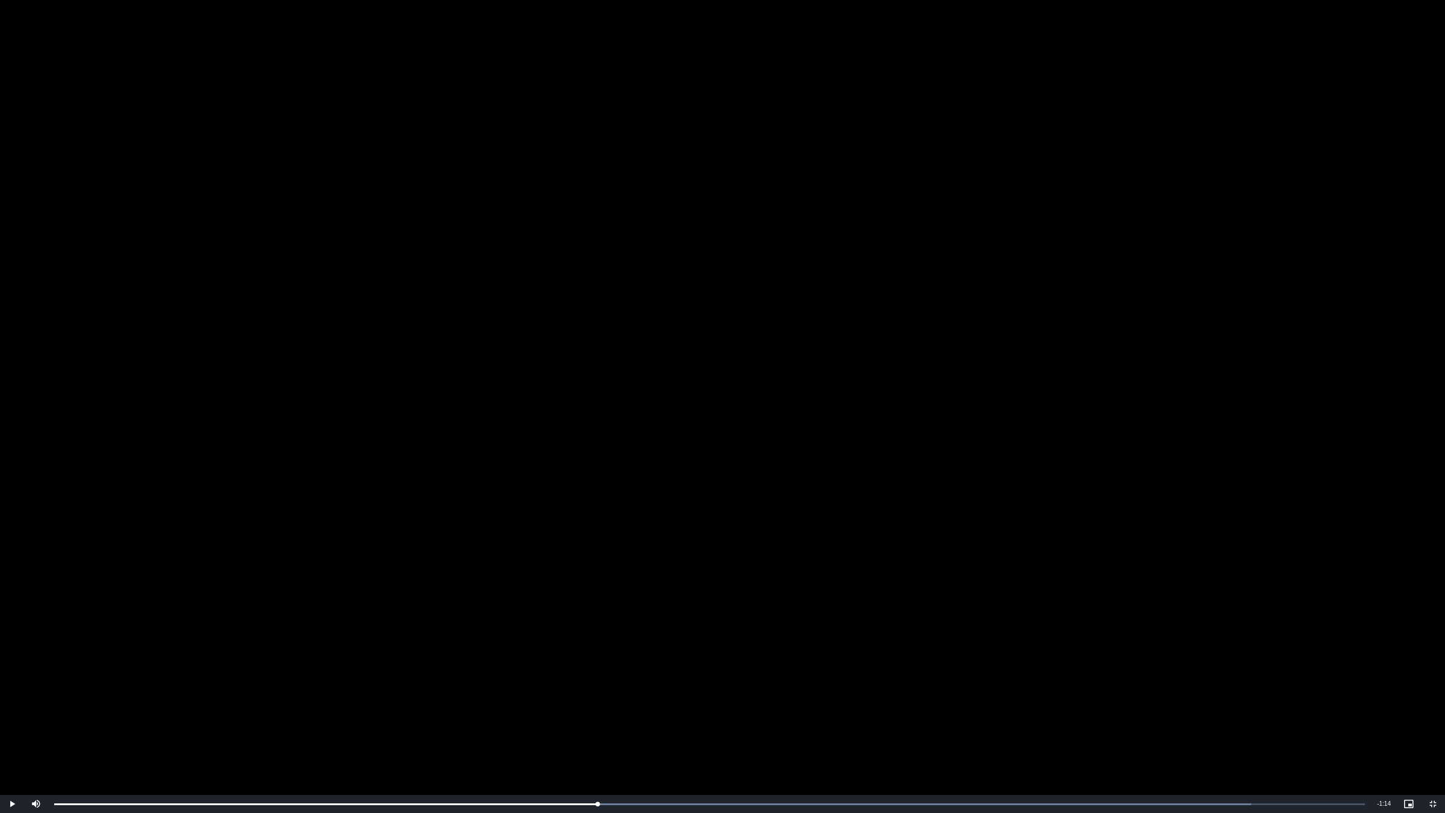
click at [789, 584] on video "To view this video please enable JavaScript, and consider upgrading to a web br…" at bounding box center [722, 406] width 1445 height 813
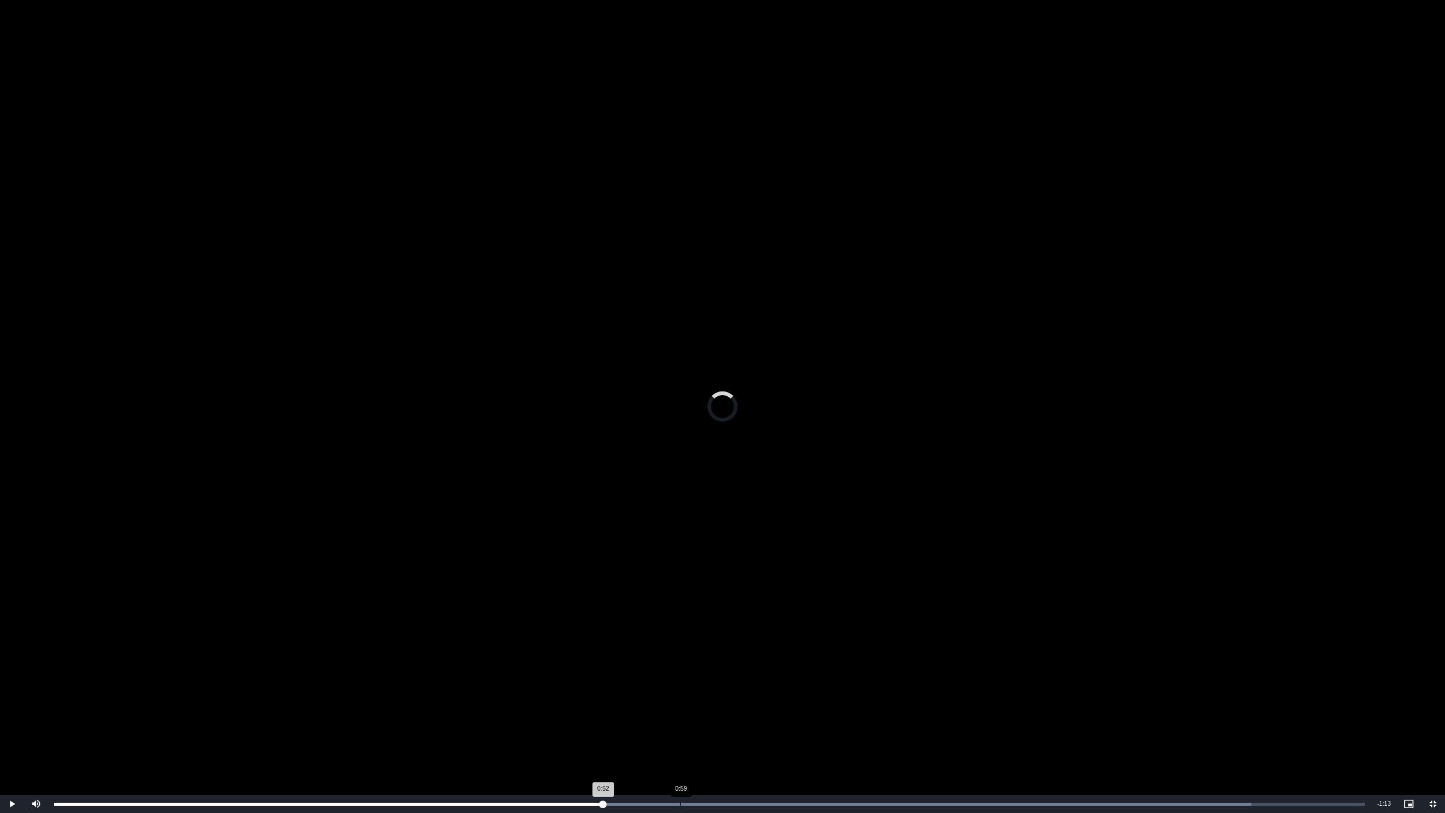
click at [682, 685] on div "Loaded : 91.29% 0:59 0:52" at bounding box center [709, 804] width 1323 height 18
click at [796, 685] on div "Loaded : 91.29% 1:10 1:00" at bounding box center [709, 804] width 1323 height 18
click at [834, 685] on div "Loaded : 91.29% 1:11 1:10" at bounding box center [709, 804] width 1323 height 18
click at [941, 685] on div "Loaded : 96.10% 1:24 1:14" at bounding box center [709, 804] width 1323 height 18
click at [1035, 685] on div "Loaded : 100.00% 1:25 1:24" at bounding box center [709, 804] width 1323 height 18
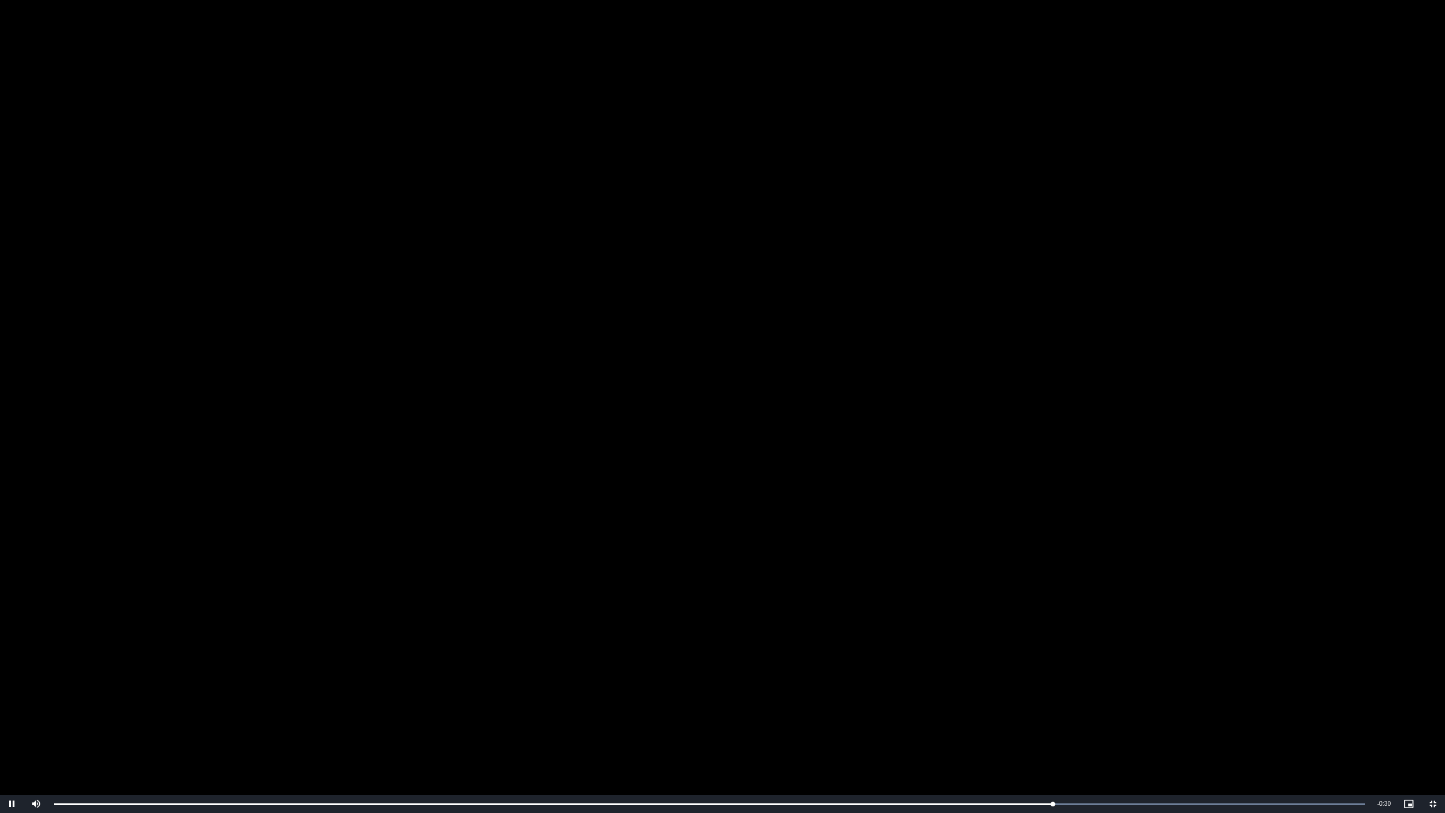
click at [880, 521] on video "To view this video please enable JavaScript, and consider upgrading to a web br…" at bounding box center [722, 406] width 1445 height 813
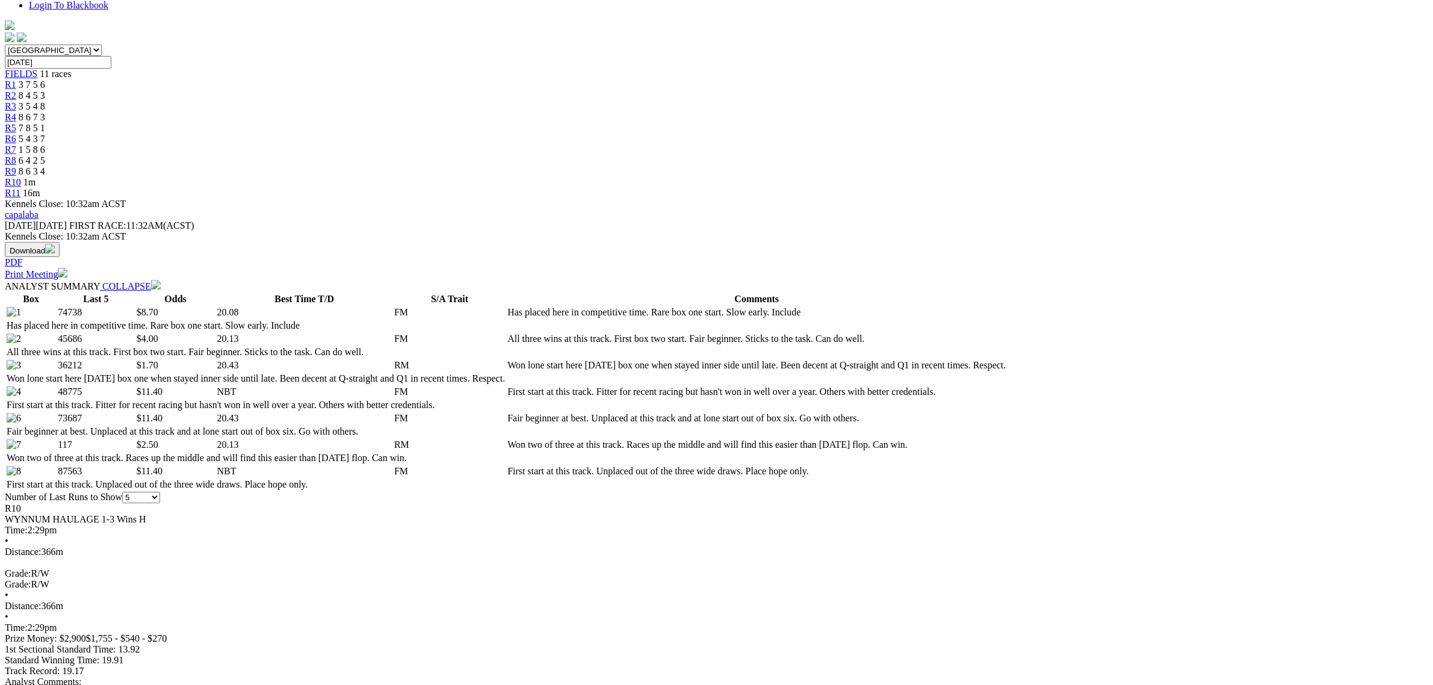
scroll to position [376, 0]
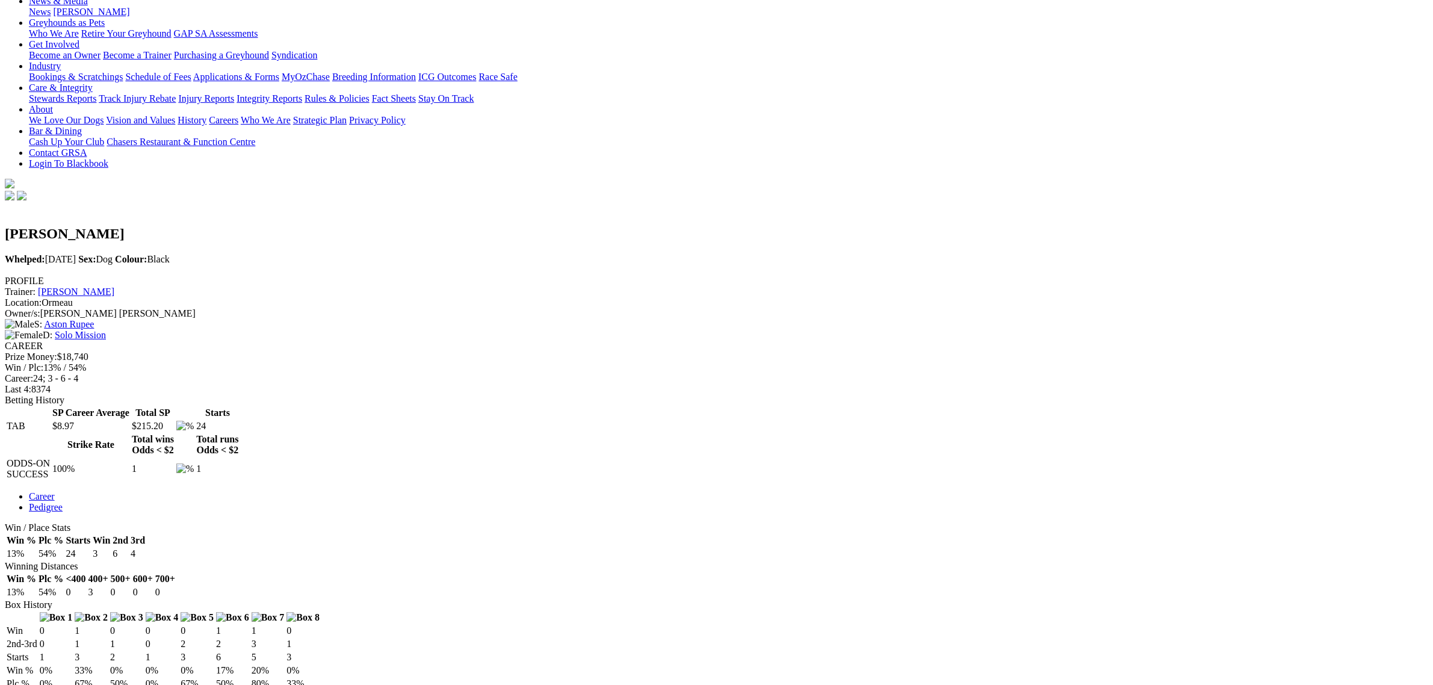
scroll to position [452, 0]
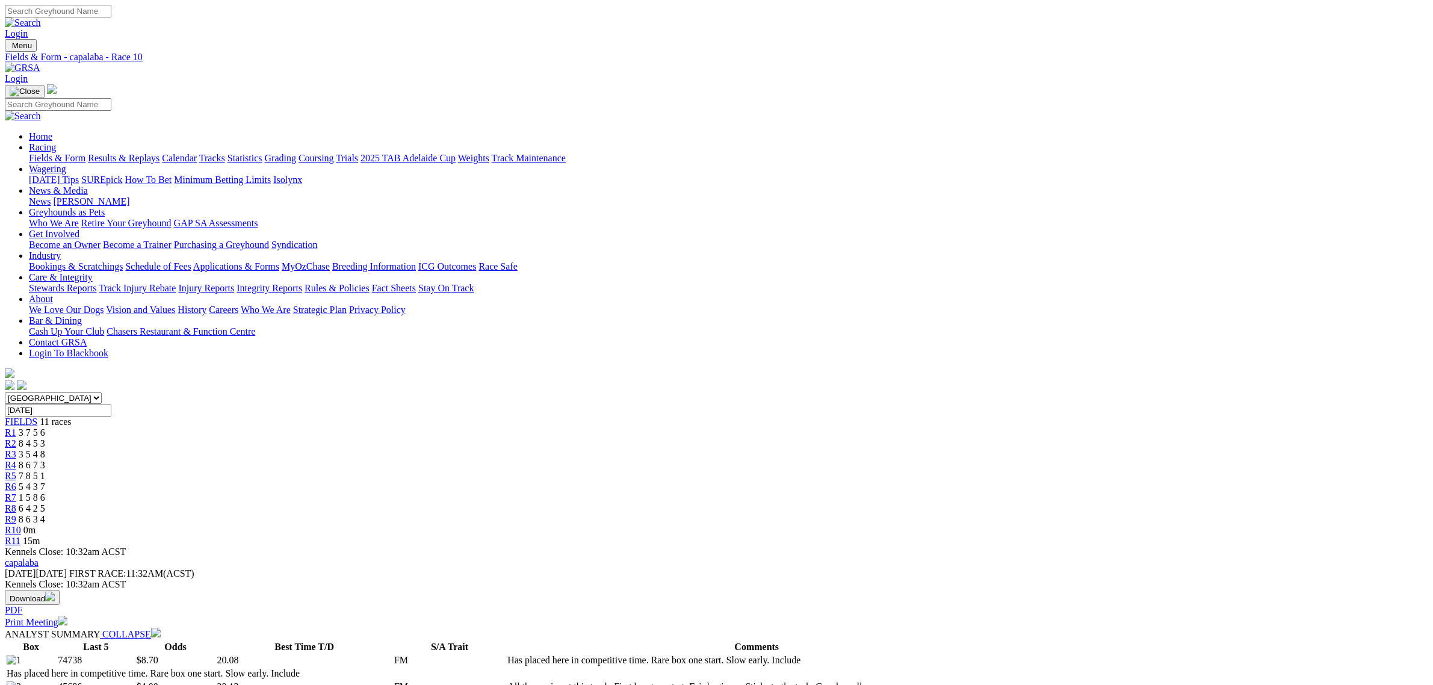
click at [20, 536] on link "R11" at bounding box center [13, 541] width 16 height 10
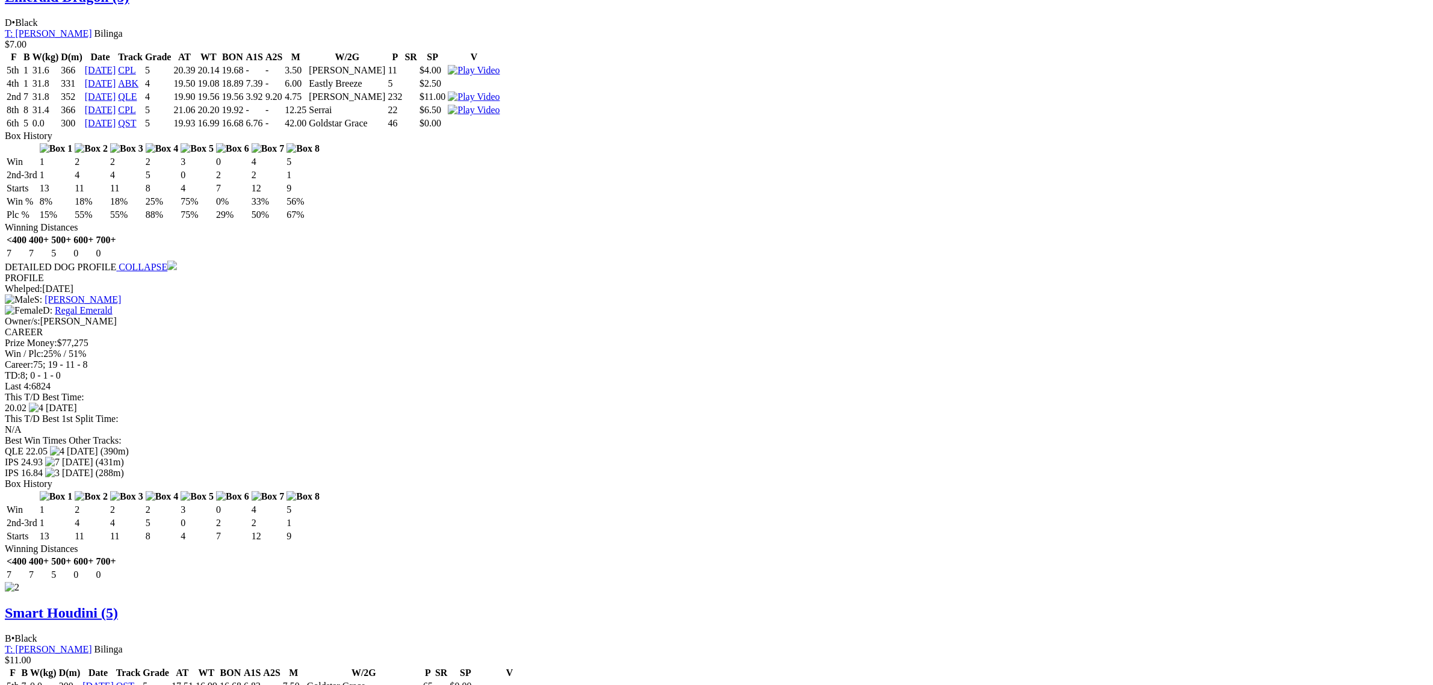
scroll to position [1204, 0]
